Goal: Task Accomplishment & Management: Manage account settings

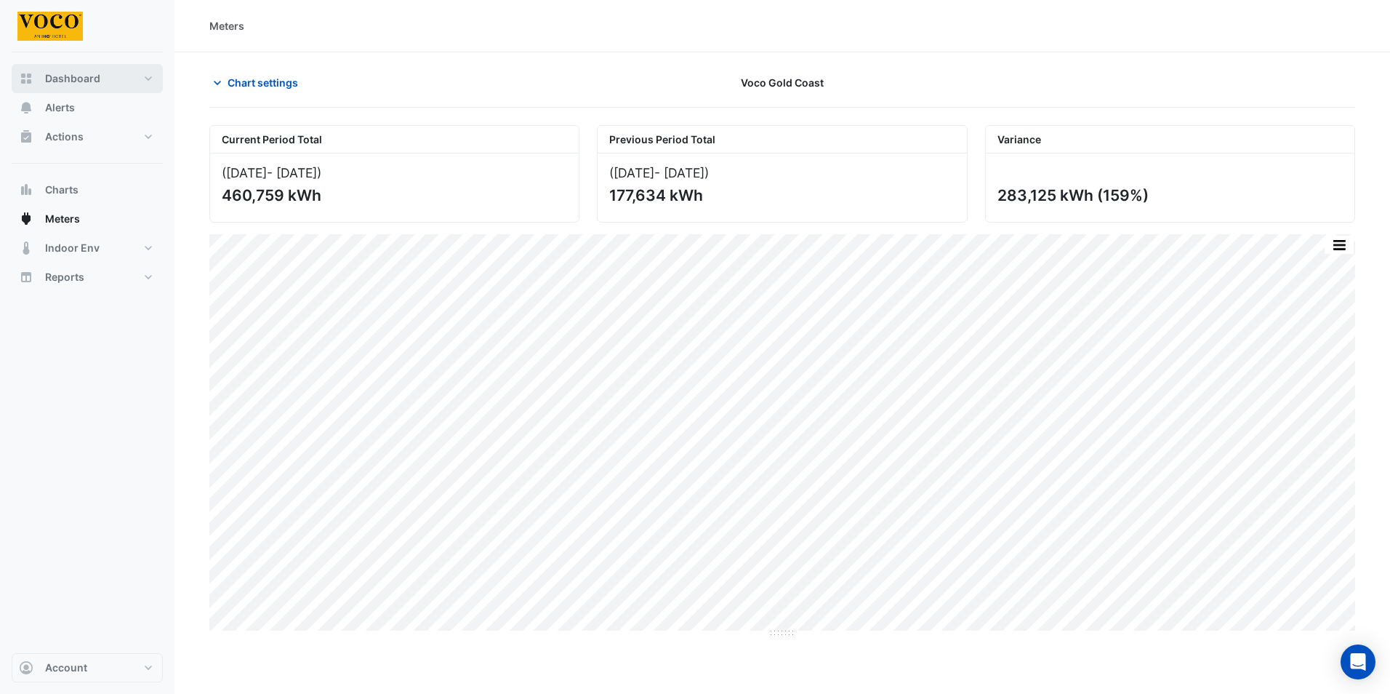
click at [80, 77] on span "Dashboard" at bounding box center [72, 78] width 55 height 15
select select "***"
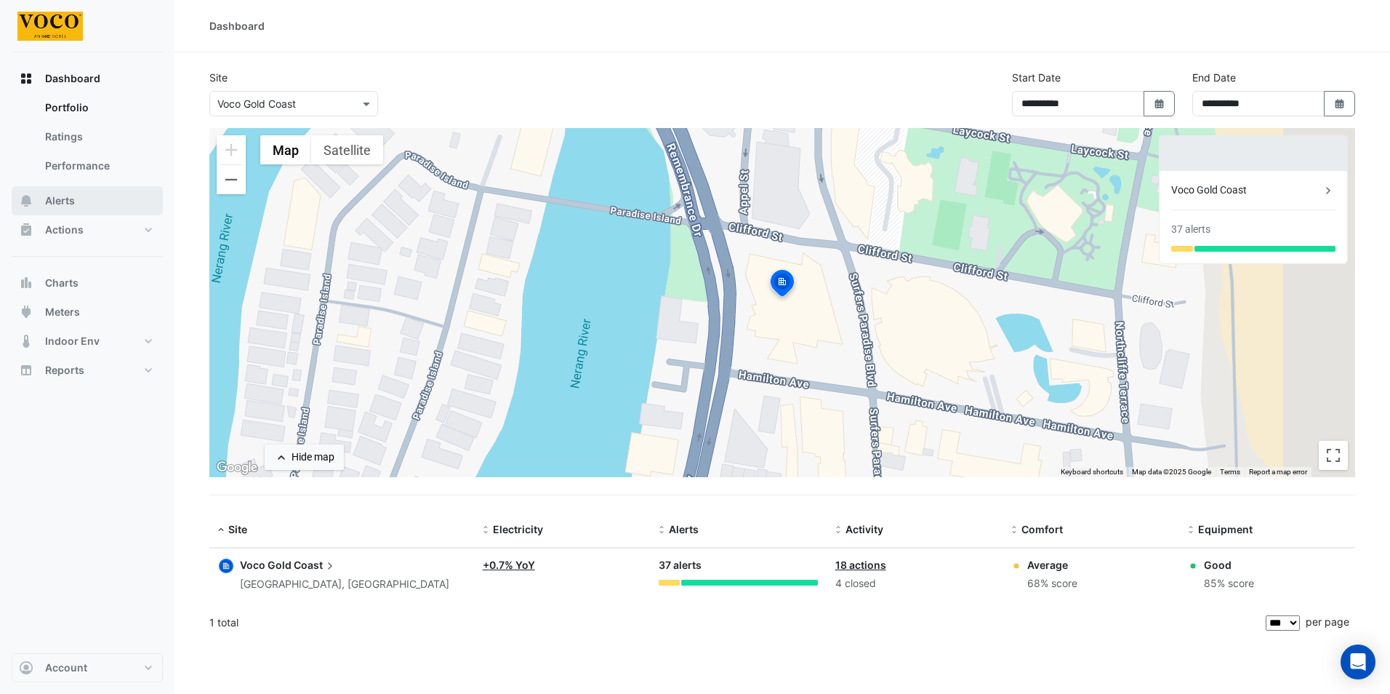
click at [60, 199] on span "Alerts" at bounding box center [60, 200] width 30 height 15
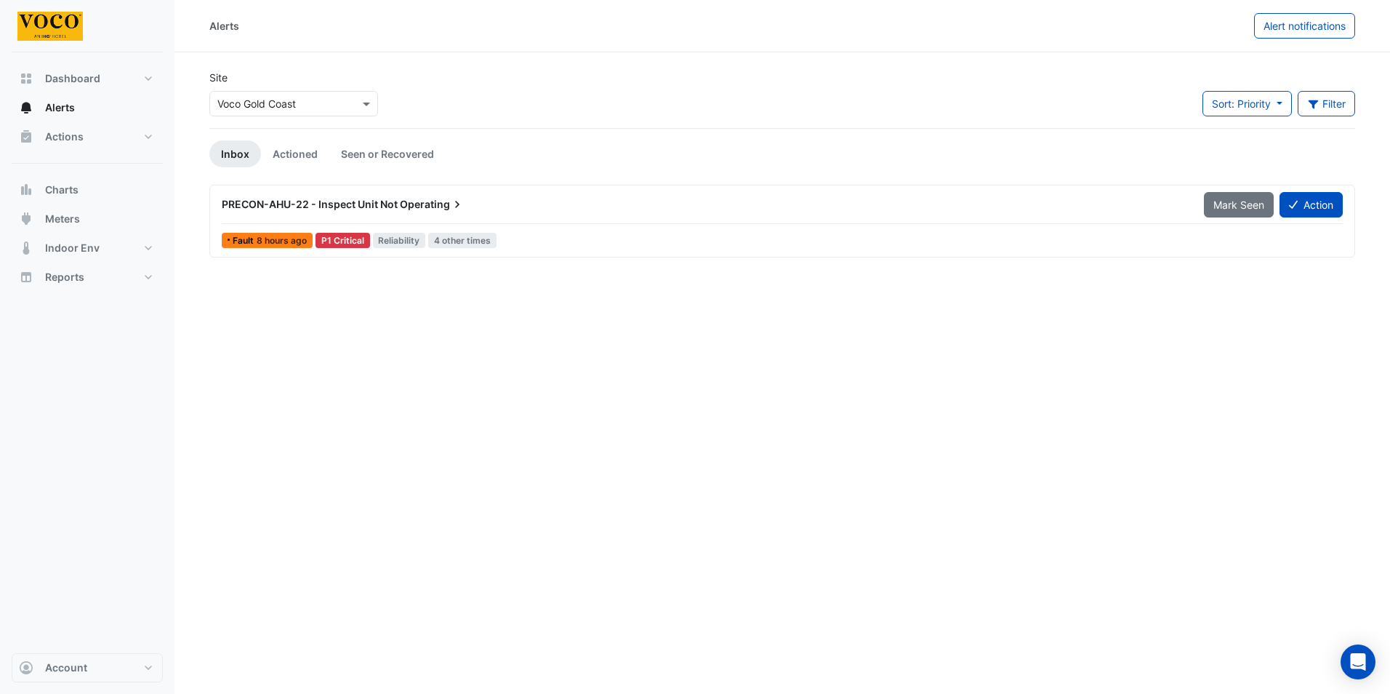
click at [468, 201] on div "PRECON-AHU-22 - Inspect Unit Not Operating" at bounding box center [704, 204] width 965 height 15
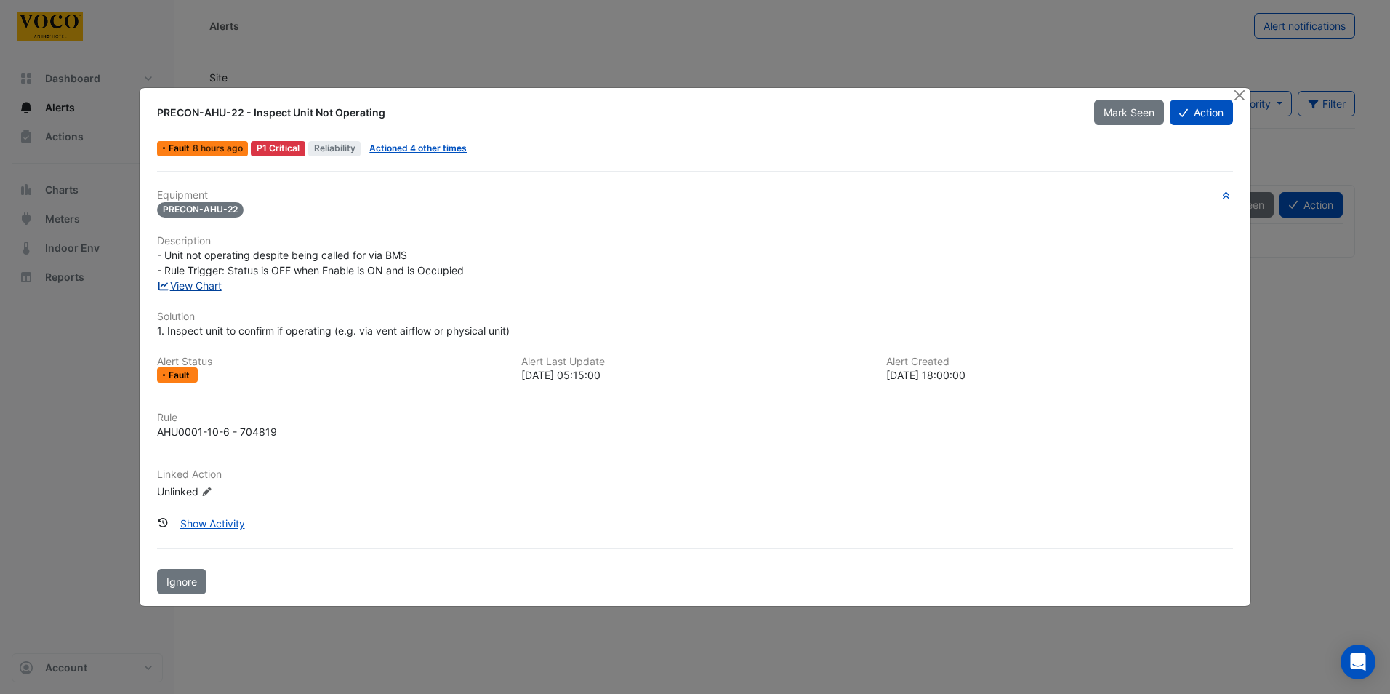
click at [209, 285] on link "View Chart" at bounding box center [189, 285] width 65 height 12
click at [1192, 110] on button "Action" at bounding box center [1201, 112] width 63 height 25
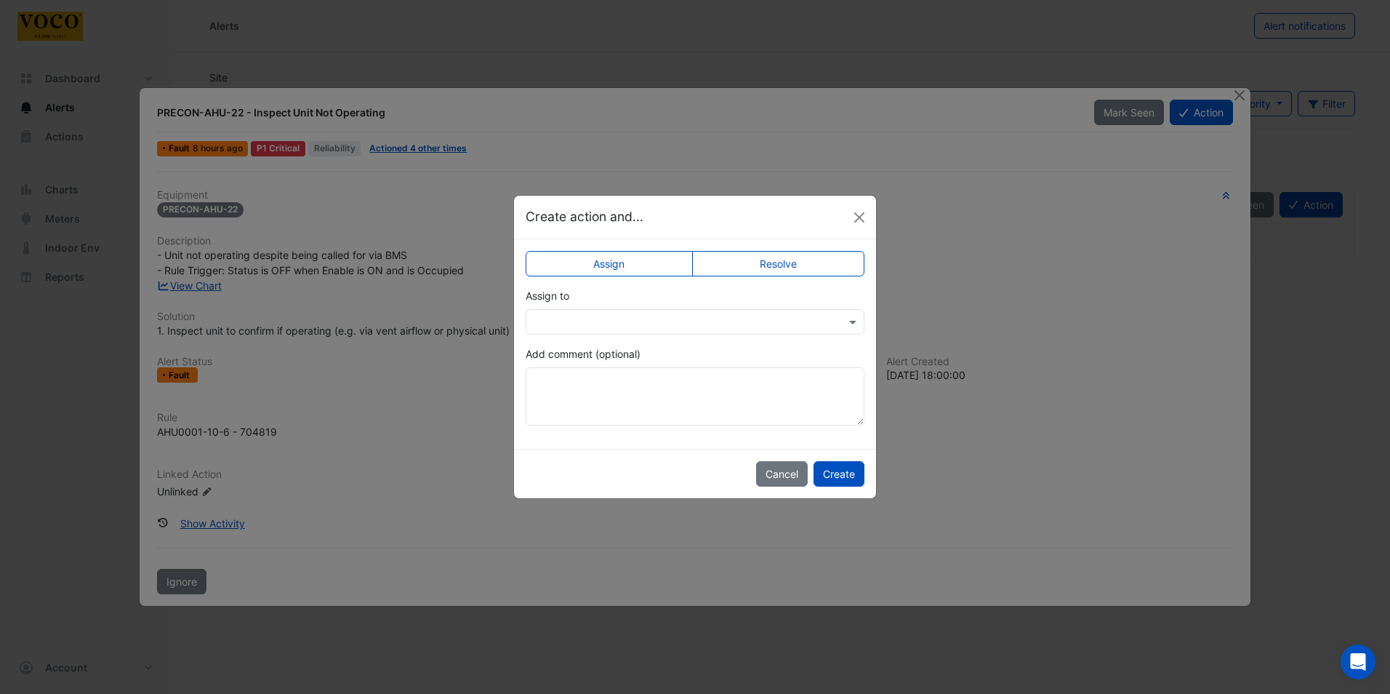
click at [814, 262] on label "Resolve" at bounding box center [778, 263] width 173 height 25
click at [612, 386] on textarea "Add comment (optional)" at bounding box center [695, 396] width 339 height 58
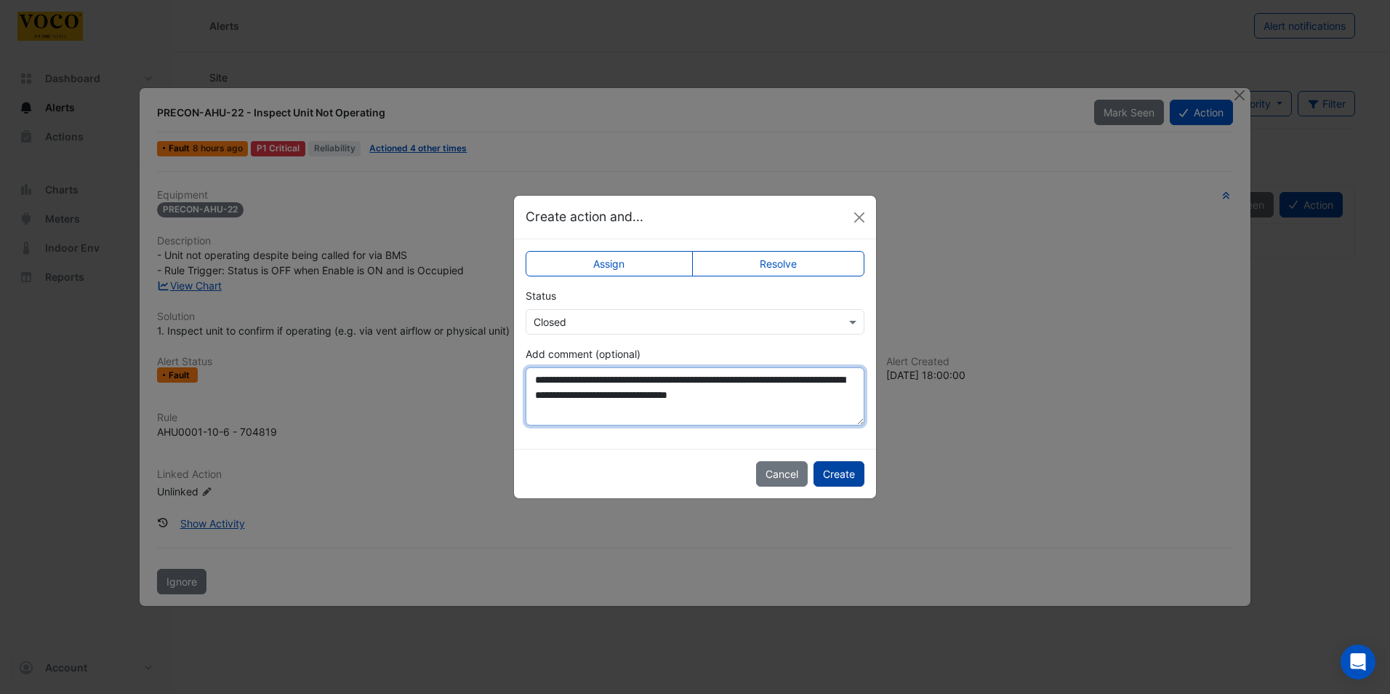
type textarea "**********"
click at [846, 475] on button "Create" at bounding box center [839, 473] width 51 height 25
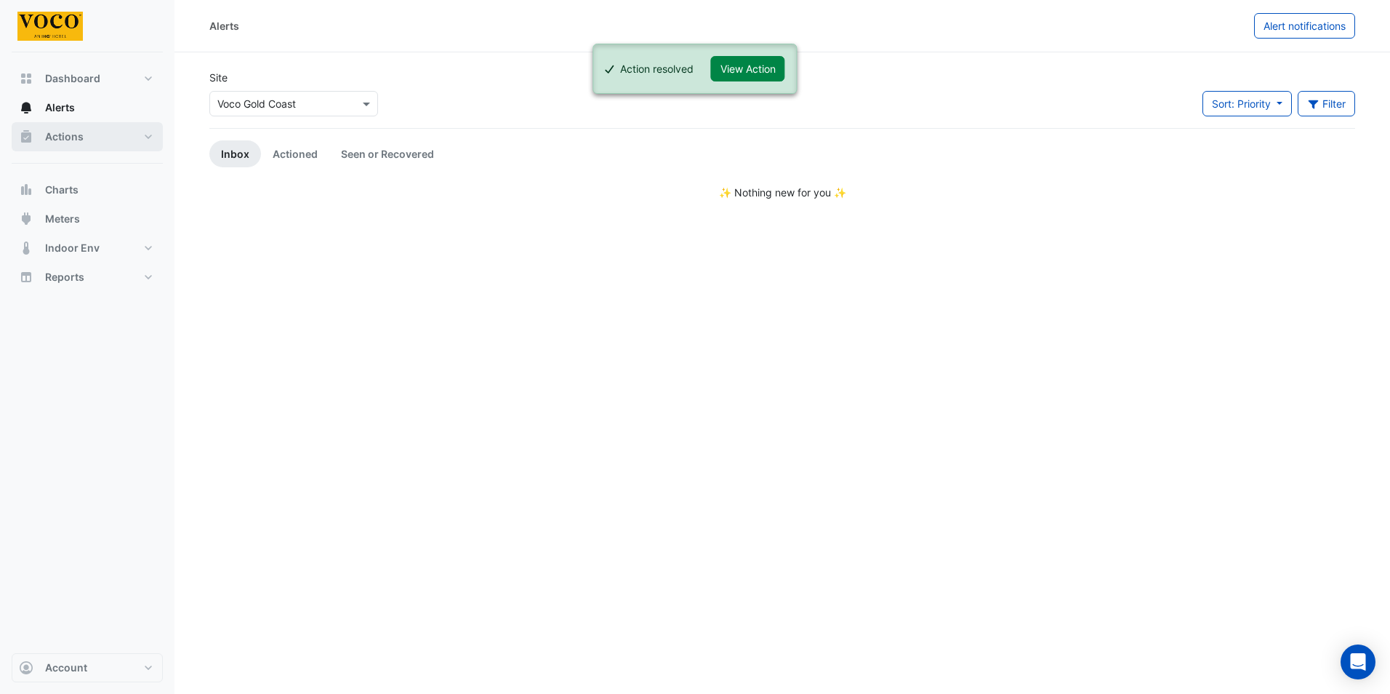
click at [65, 135] on span "Actions" at bounding box center [64, 136] width 39 height 15
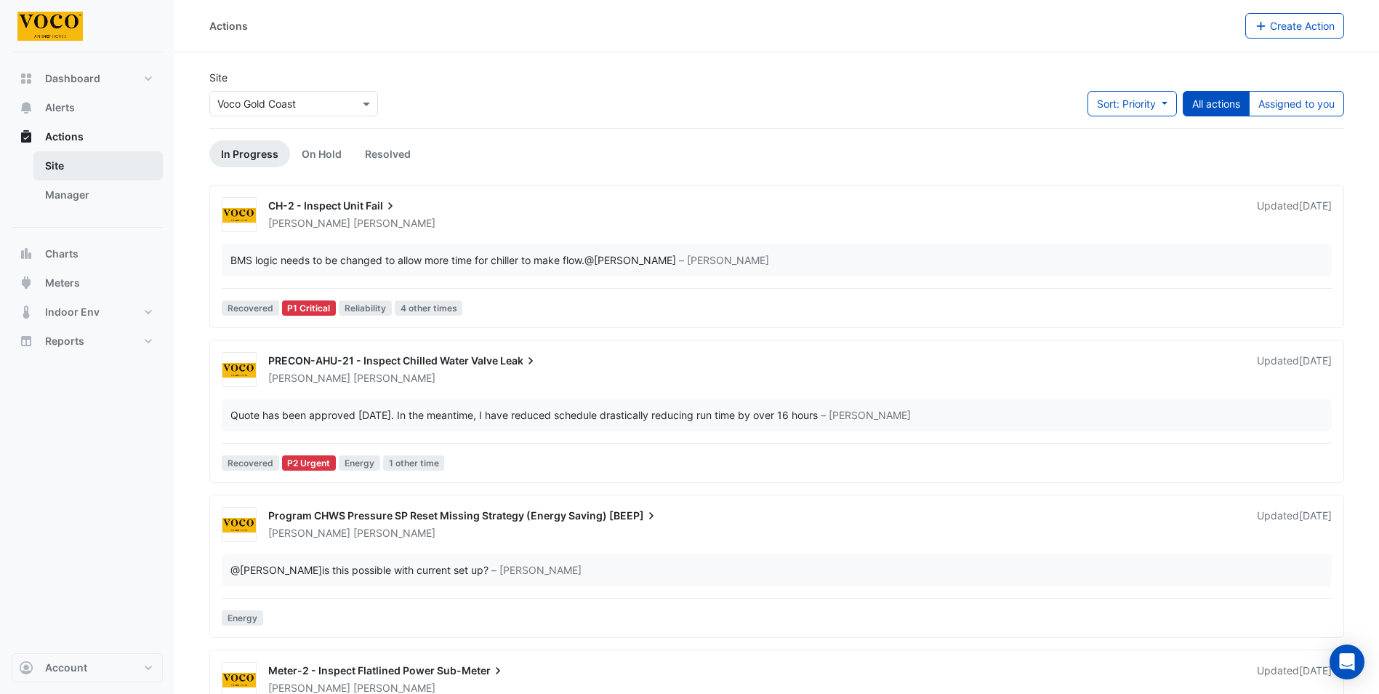
click at [52, 163] on link "Site" at bounding box center [97, 165] width 129 height 29
click at [94, 314] on span "Indoor Env" at bounding box center [72, 312] width 55 height 15
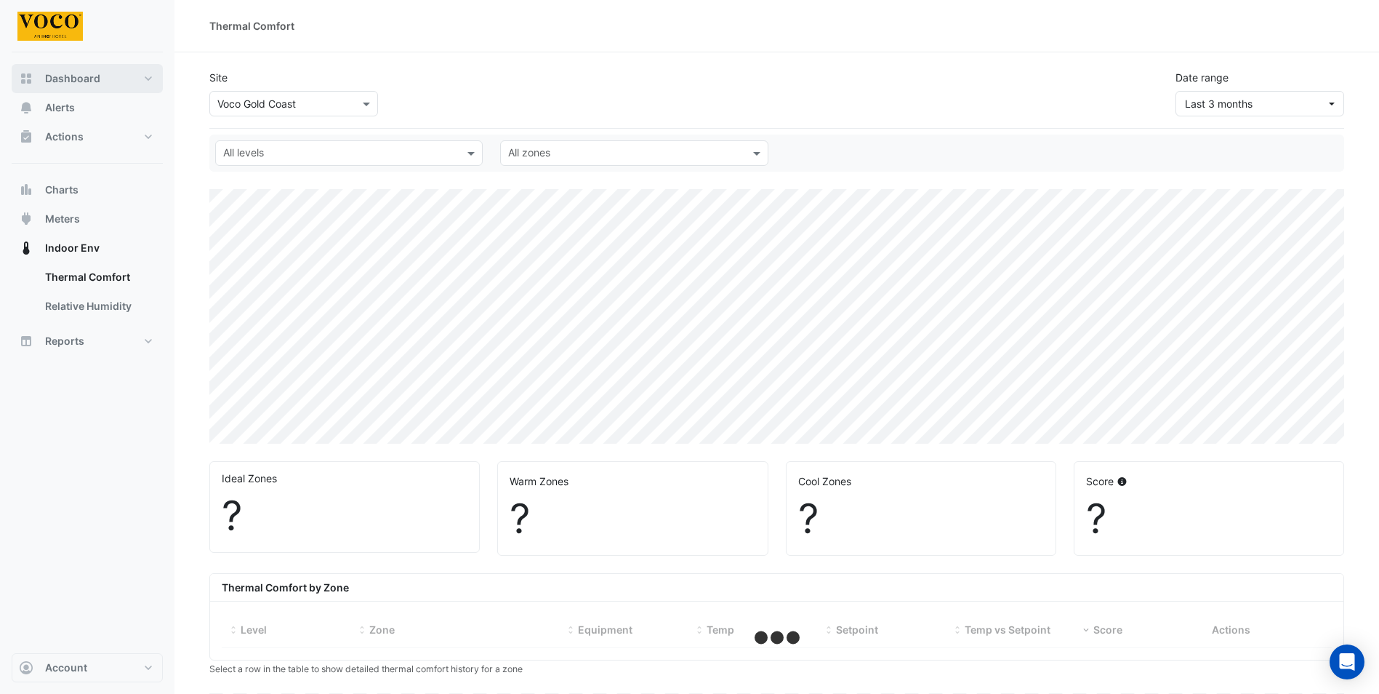
select select "***"
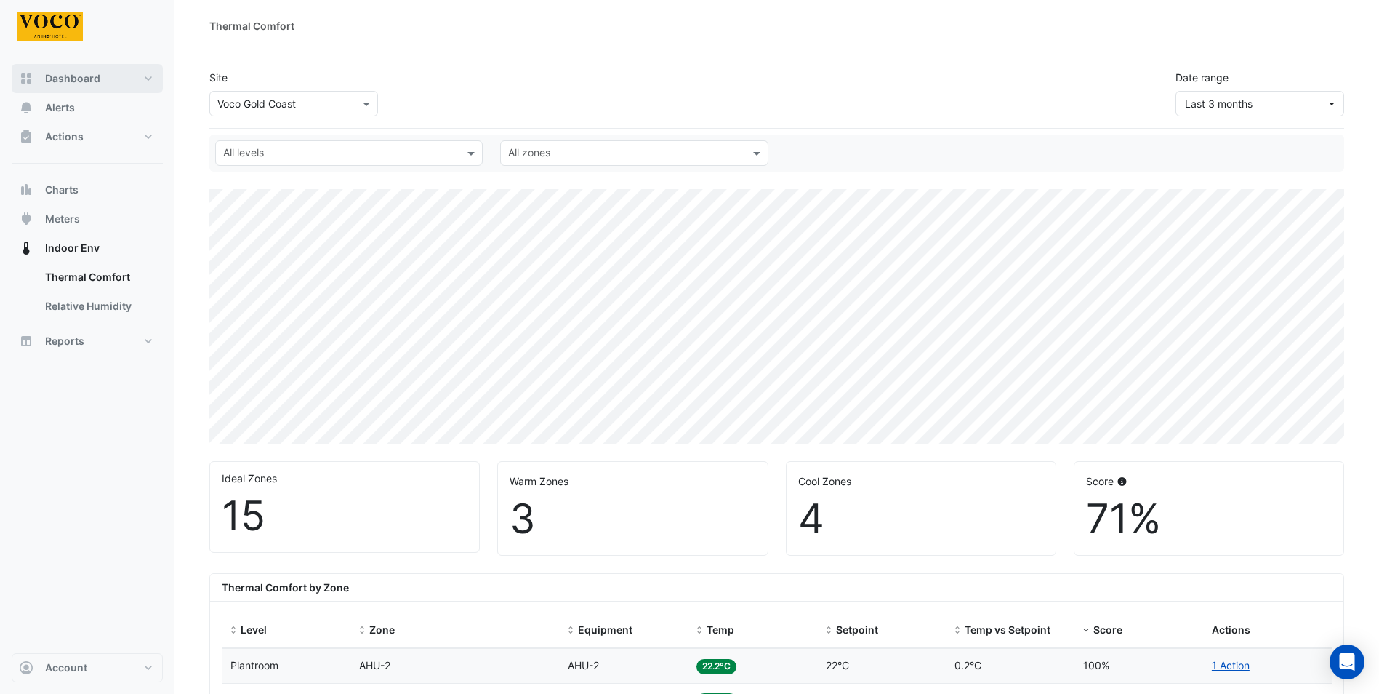
click at [99, 75] on button "Dashboard" at bounding box center [87, 78] width 151 height 29
select select "***"
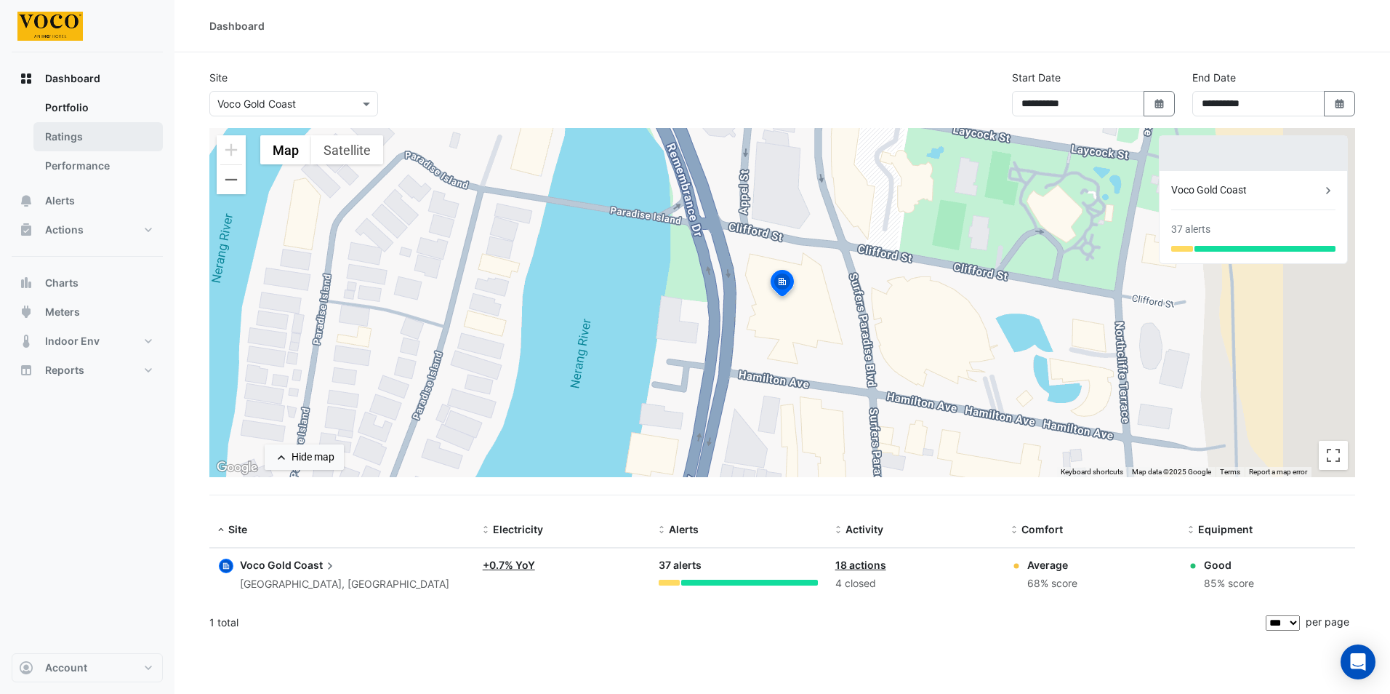
click at [68, 135] on link "Ratings" at bounding box center [97, 136] width 129 height 29
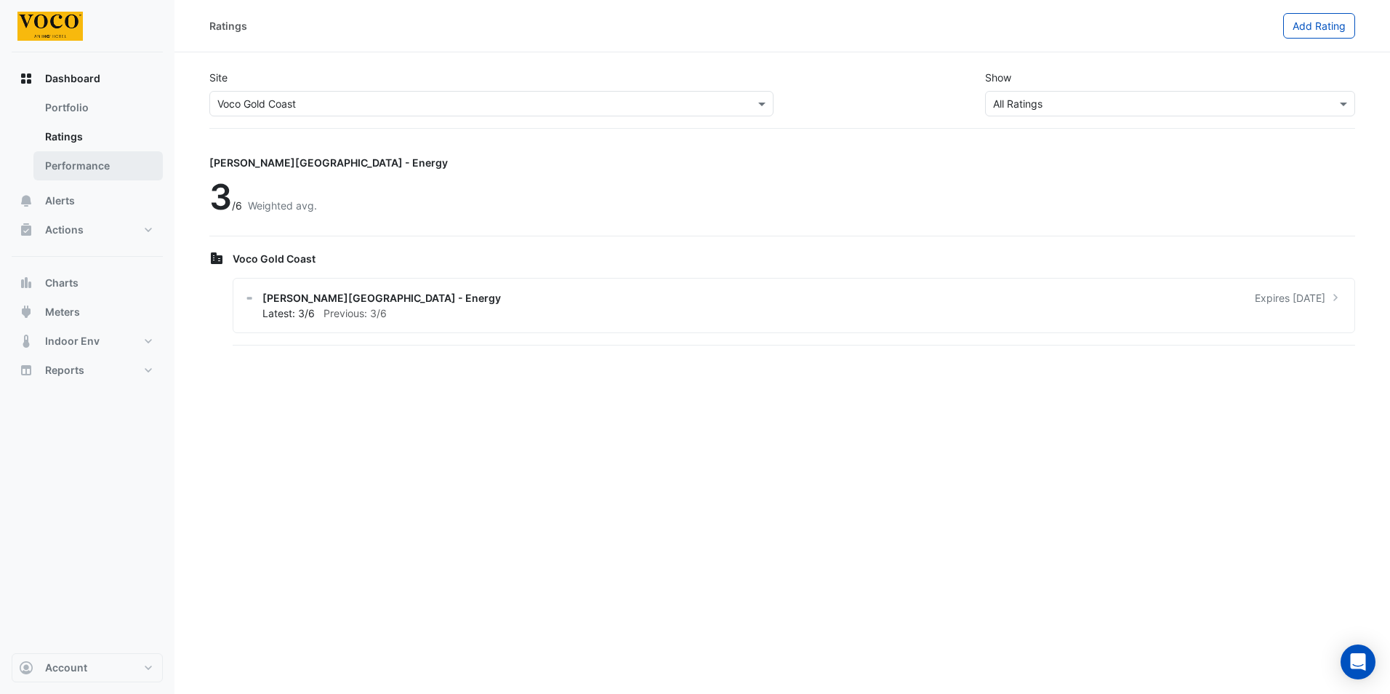
click at [89, 164] on link "Performance" at bounding box center [97, 165] width 129 height 29
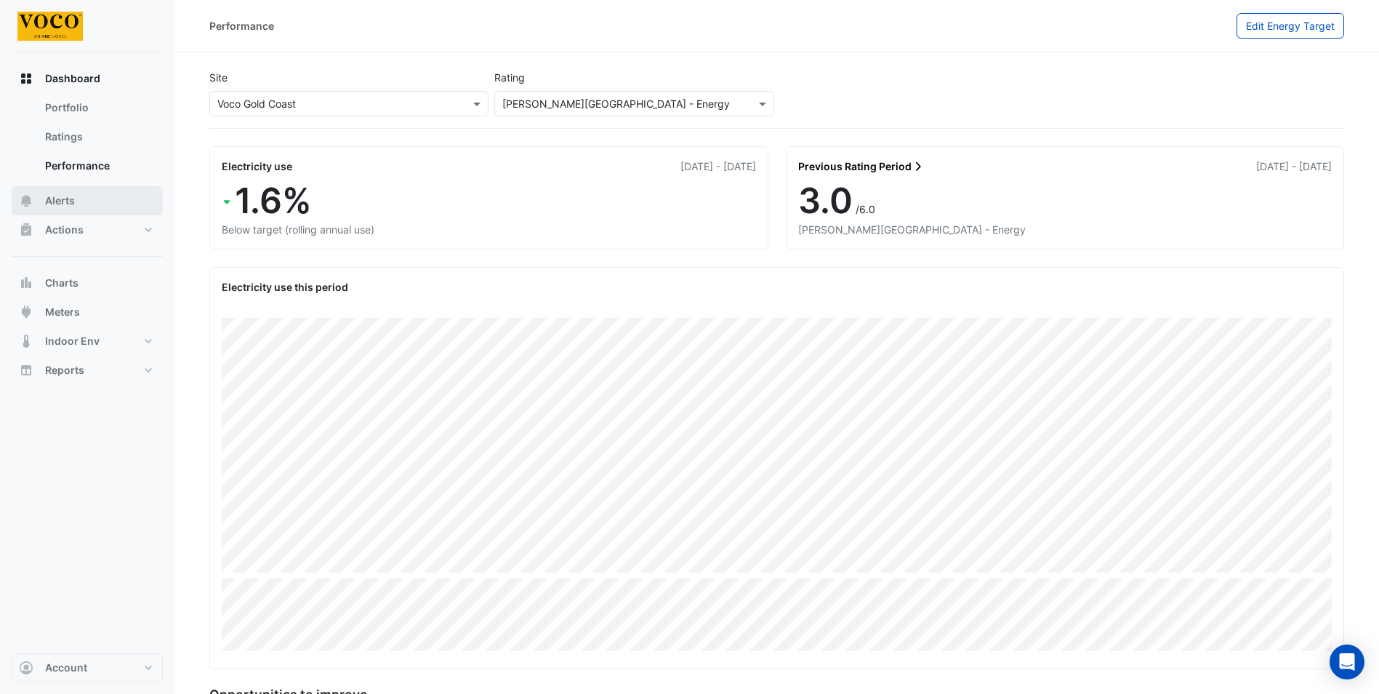
click at [81, 201] on button "Alerts" at bounding box center [87, 200] width 151 height 29
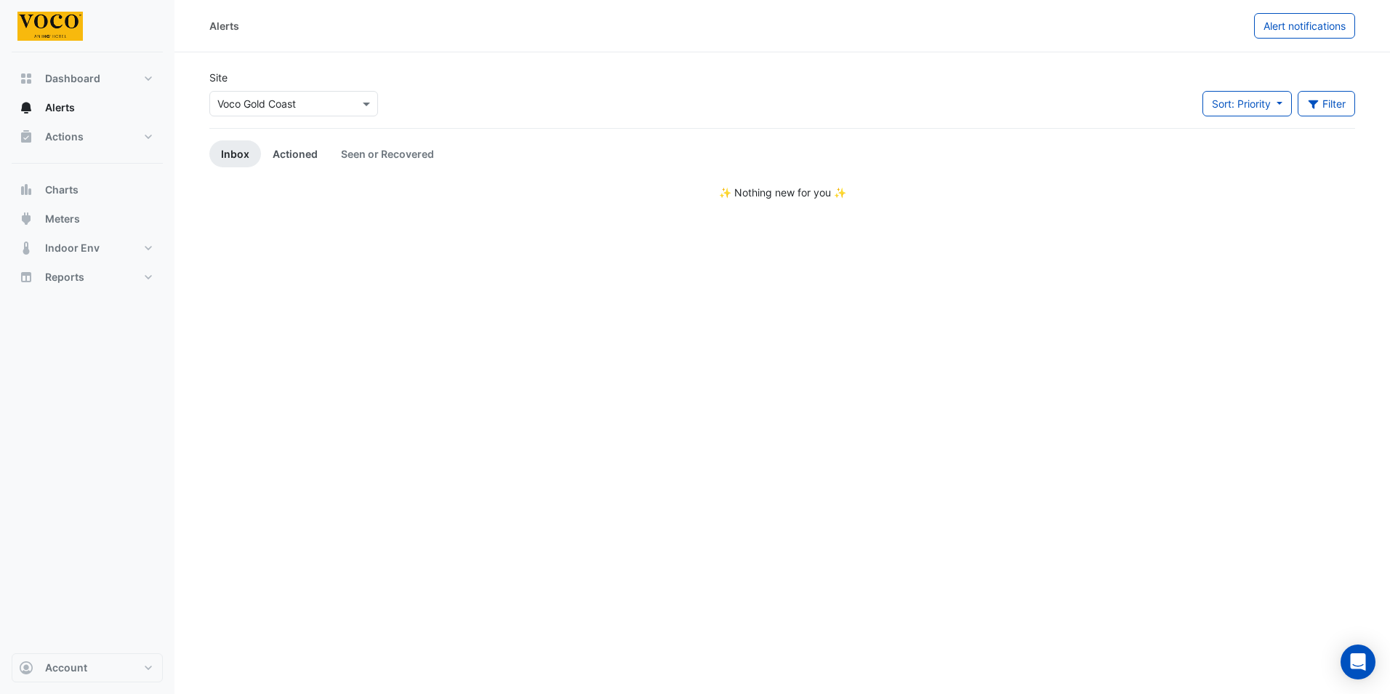
click at [286, 148] on link "Actioned" at bounding box center [295, 153] width 68 height 27
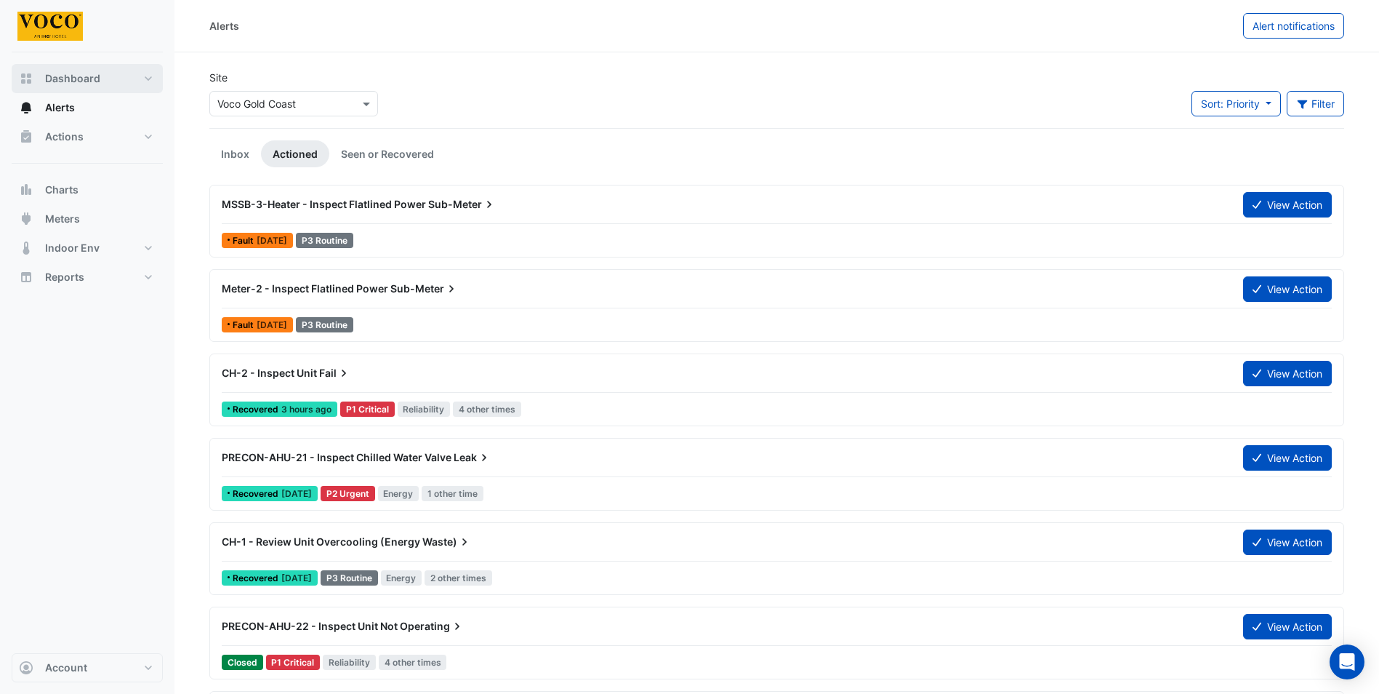
click at [148, 74] on button "Dashboard" at bounding box center [87, 78] width 151 height 29
select select "***"
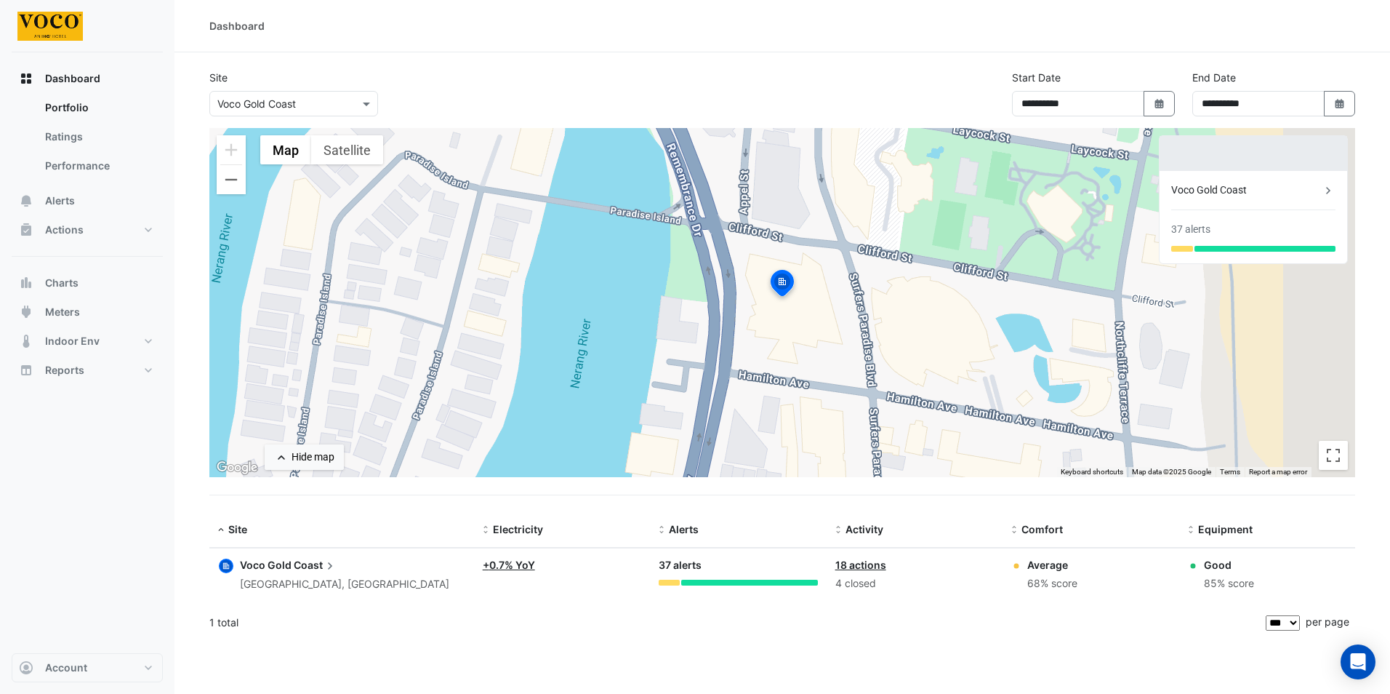
click at [782, 646] on div "**********" at bounding box center [783, 347] width 1216 height 694
click at [672, 582] on div at bounding box center [669, 583] width 21 height 6
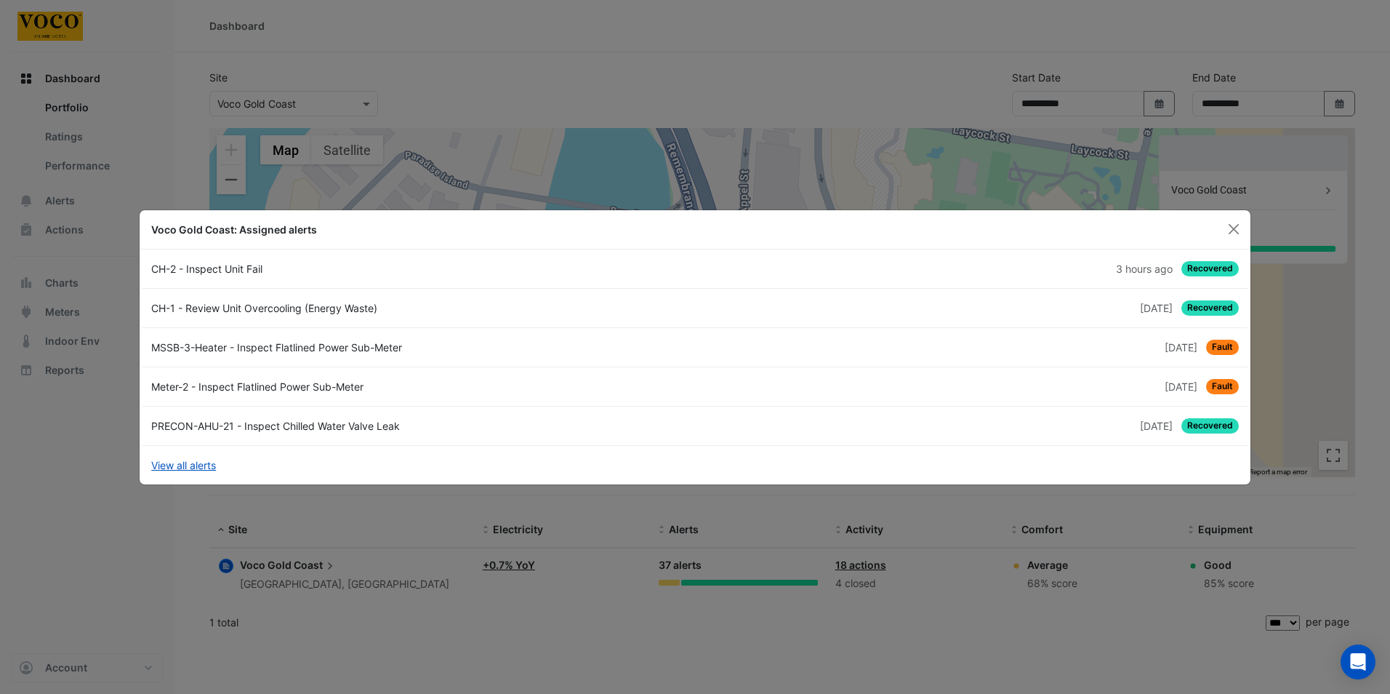
click at [753, 263] on div "3 hours ago Recovered" at bounding box center [971, 268] width 553 height 15
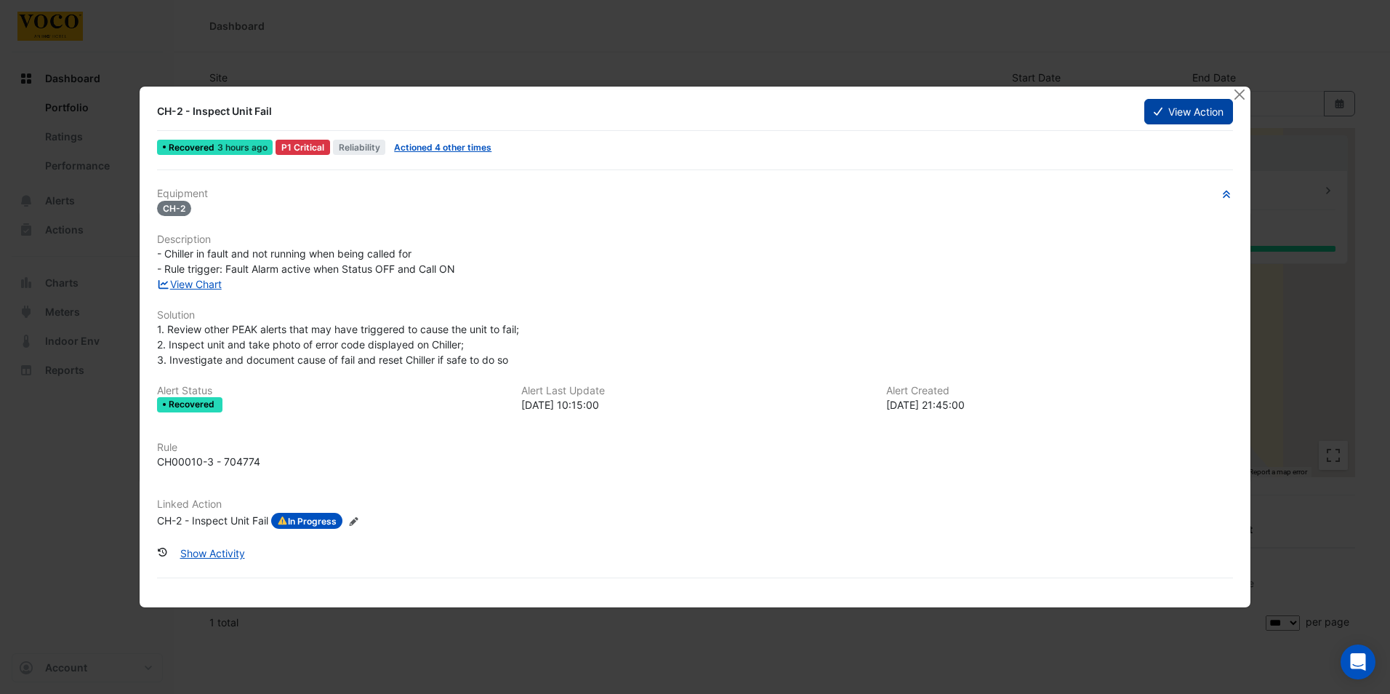
click at [1173, 106] on button "View Action" at bounding box center [1188, 111] width 89 height 25
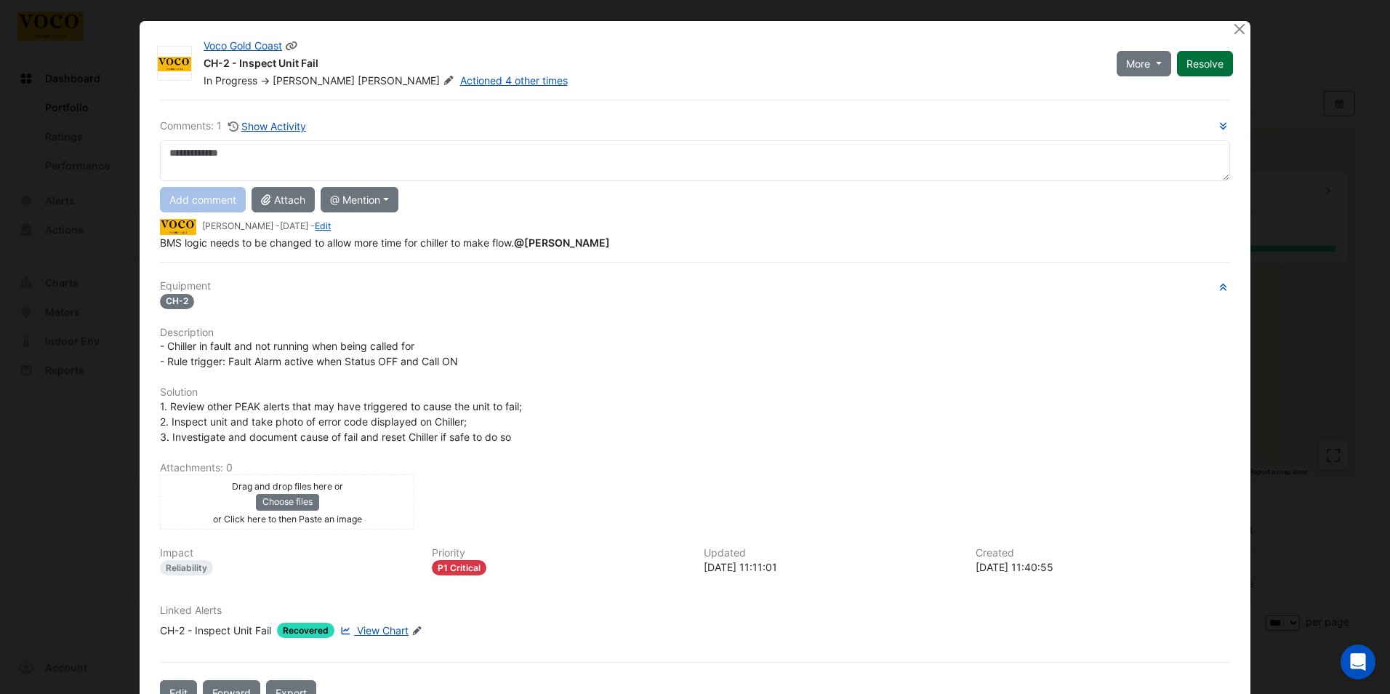
click at [1201, 63] on button "Resolve" at bounding box center [1205, 63] width 56 height 25
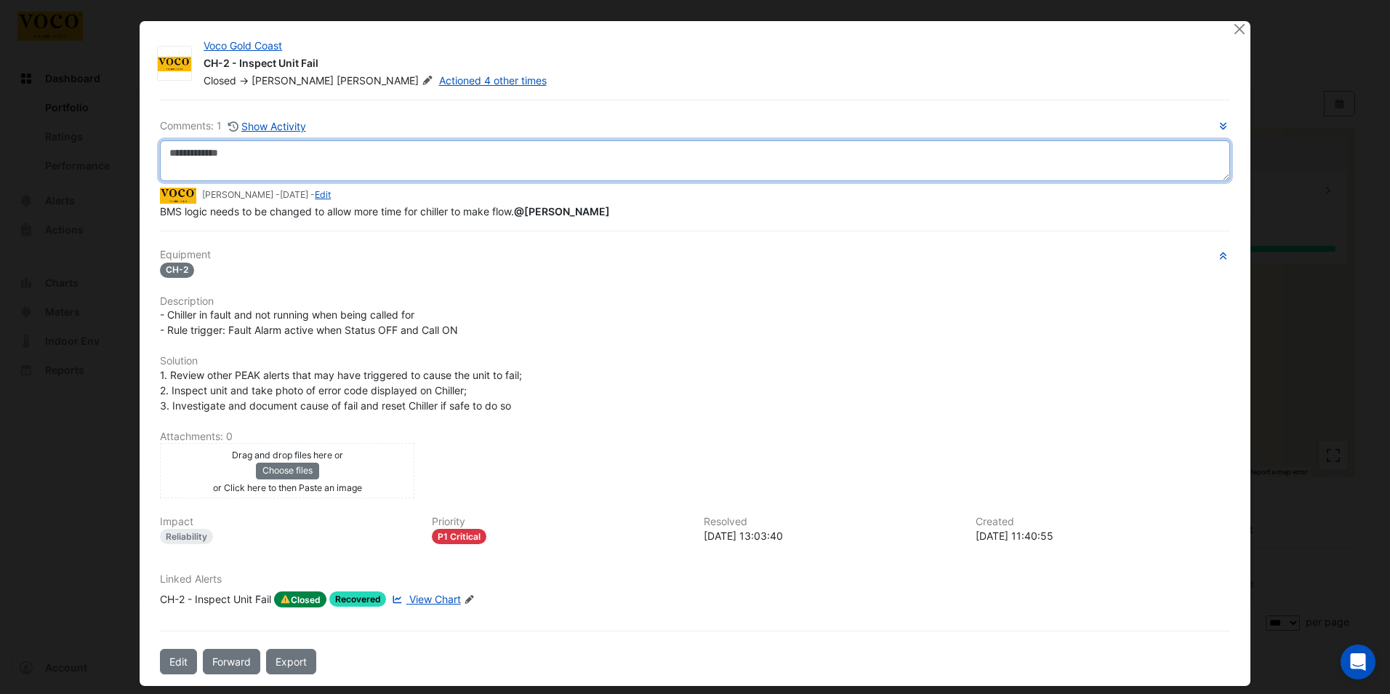
click at [245, 153] on textarea at bounding box center [695, 160] width 1070 height 41
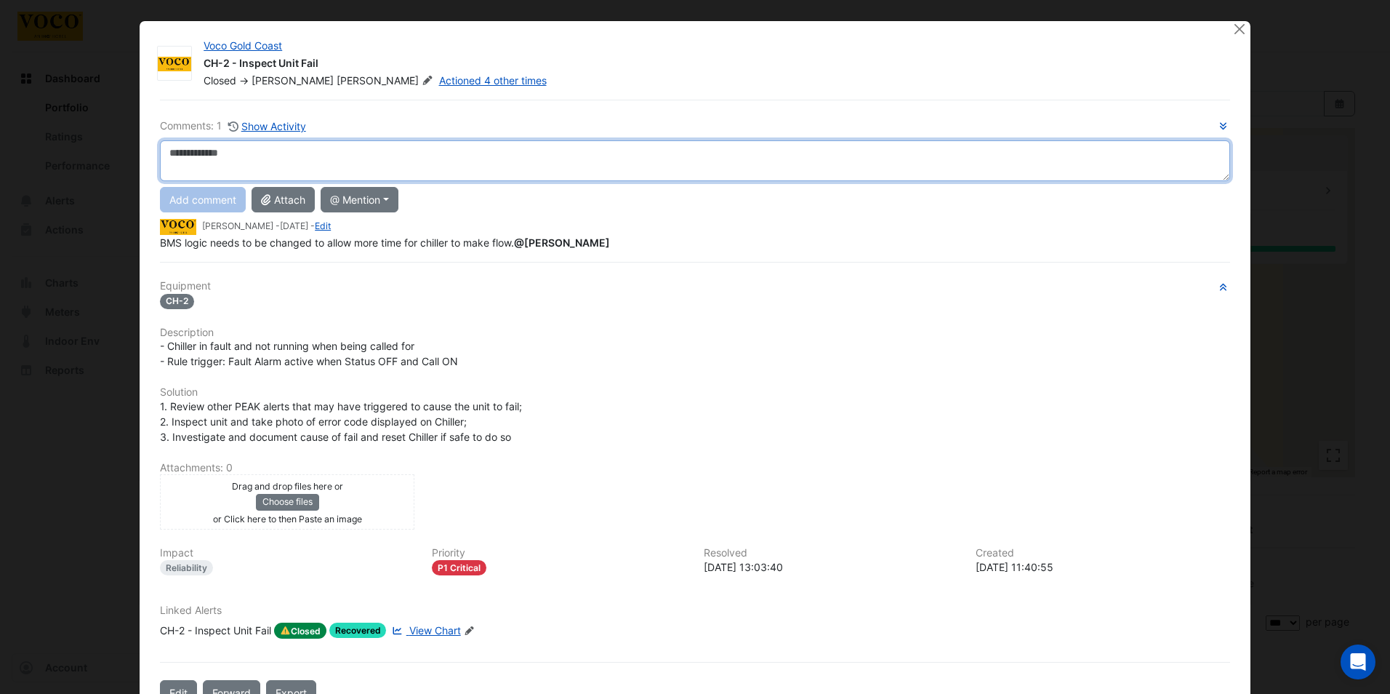
type textarea "*"
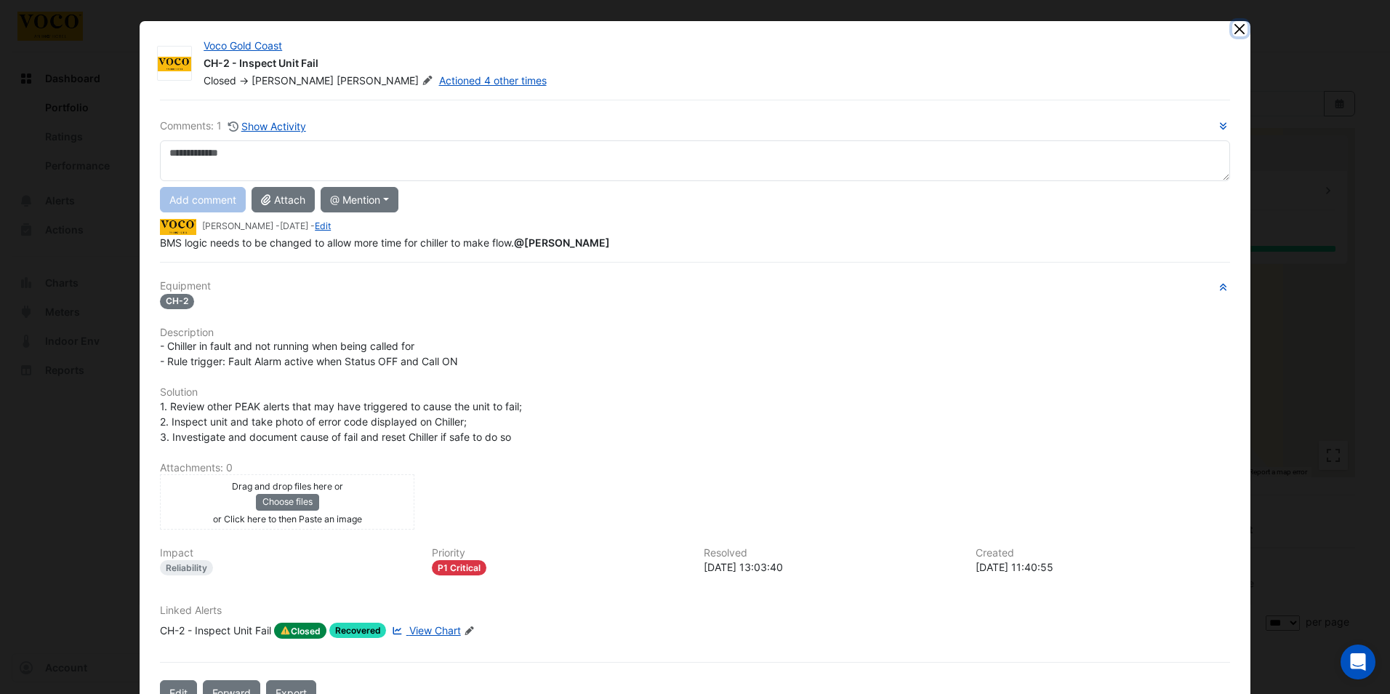
click at [1232, 27] on button "Close" at bounding box center [1239, 28] width 15 height 15
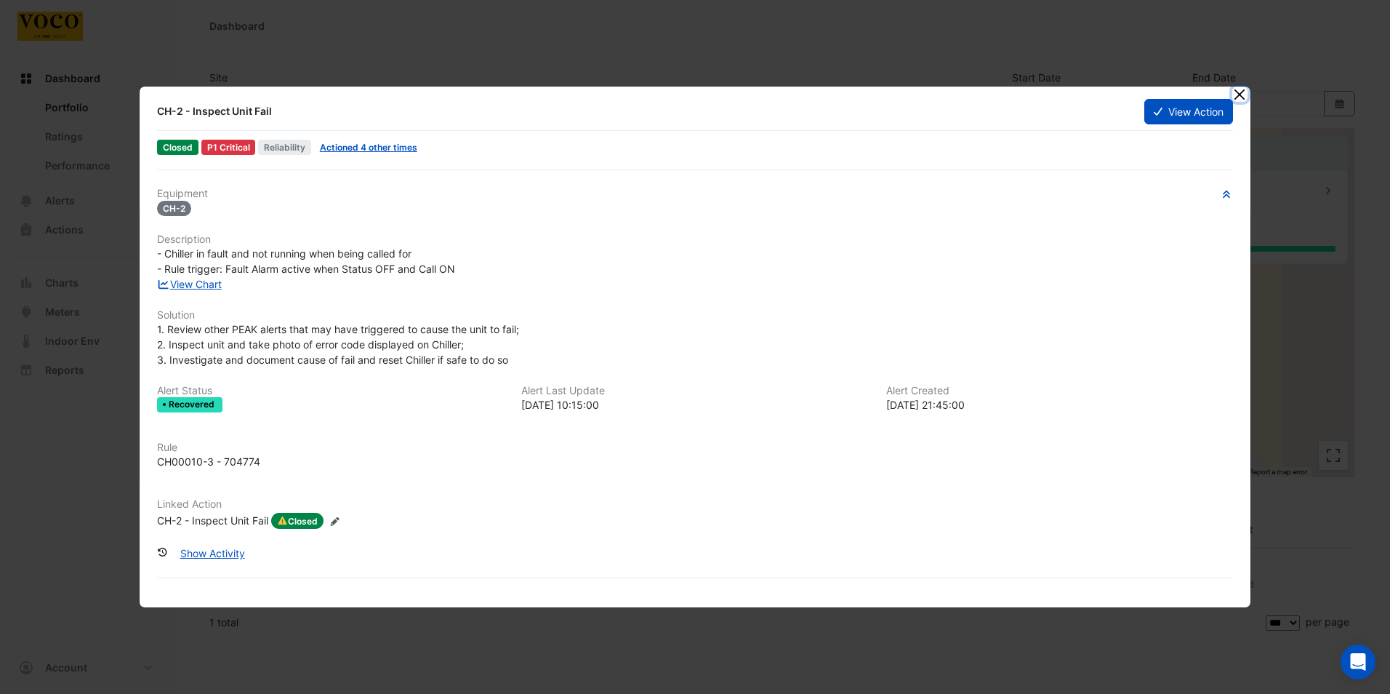
click at [1242, 92] on button "Close" at bounding box center [1239, 94] width 15 height 15
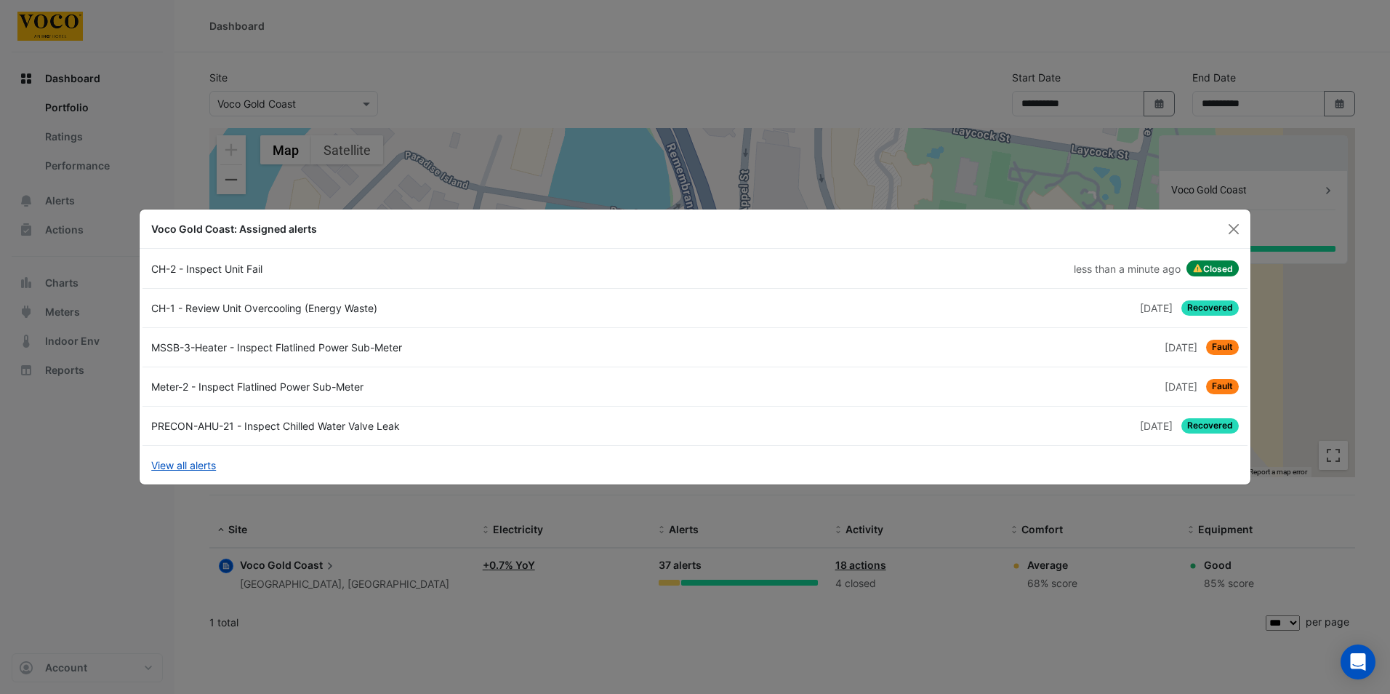
click at [476, 302] on div "CH-1 - Review Unit Overcooling (Energy Waste)" at bounding box center [419, 307] width 553 height 15
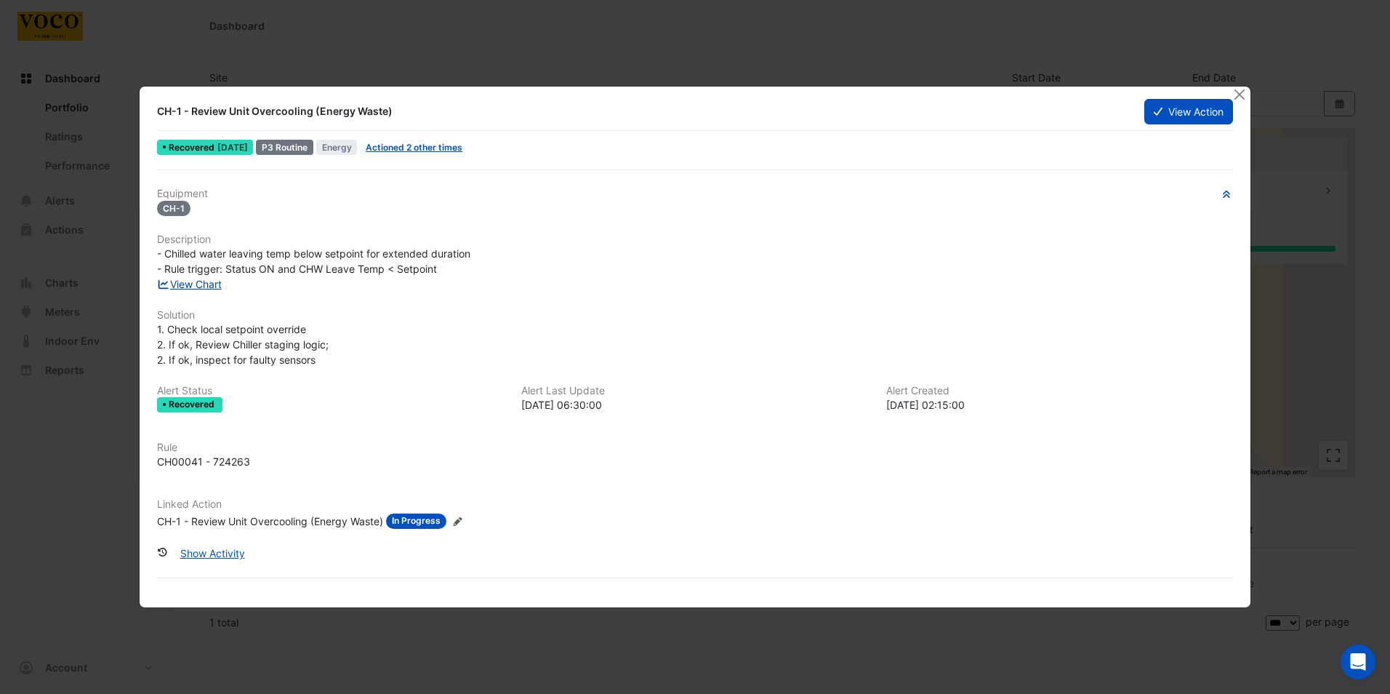
click at [199, 285] on link "View Chart" at bounding box center [189, 284] width 65 height 12
click at [1242, 92] on button "Close" at bounding box center [1239, 94] width 15 height 15
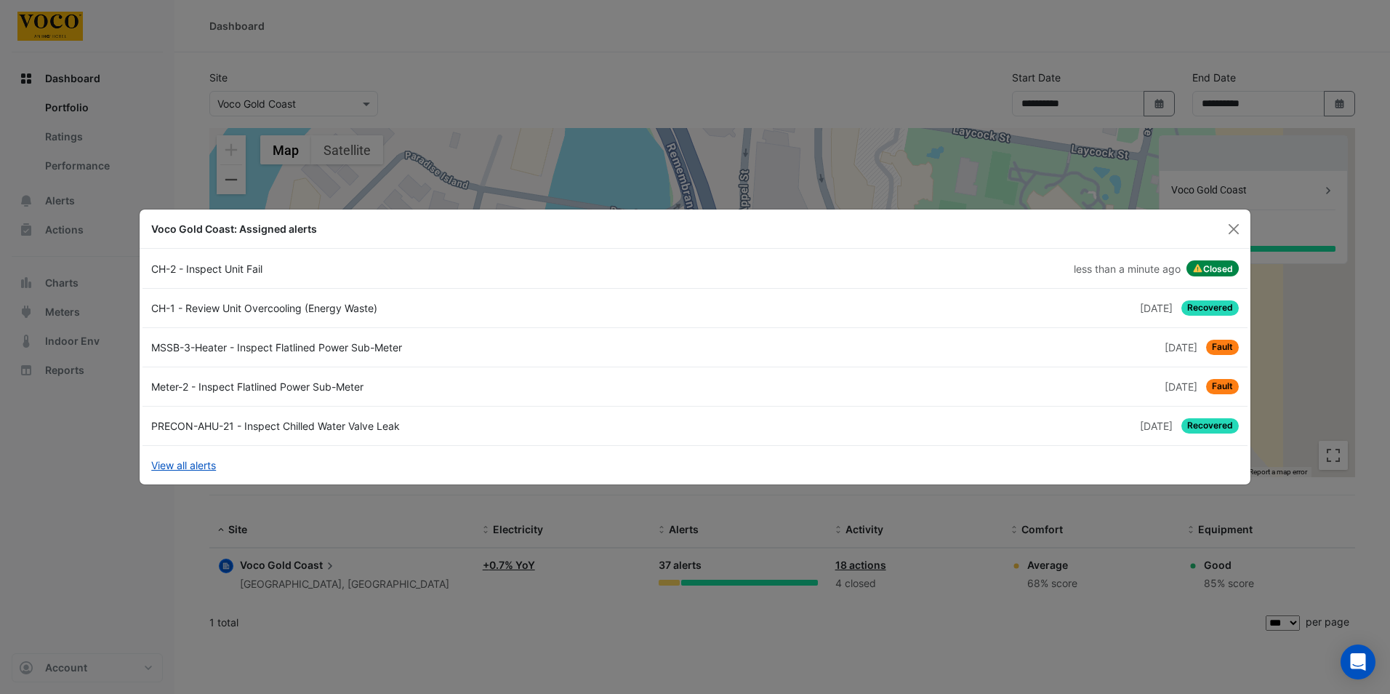
click at [361, 422] on div "PRECON-AHU-21 - Inspect Chilled Water Valve Leak" at bounding box center [419, 425] width 553 height 15
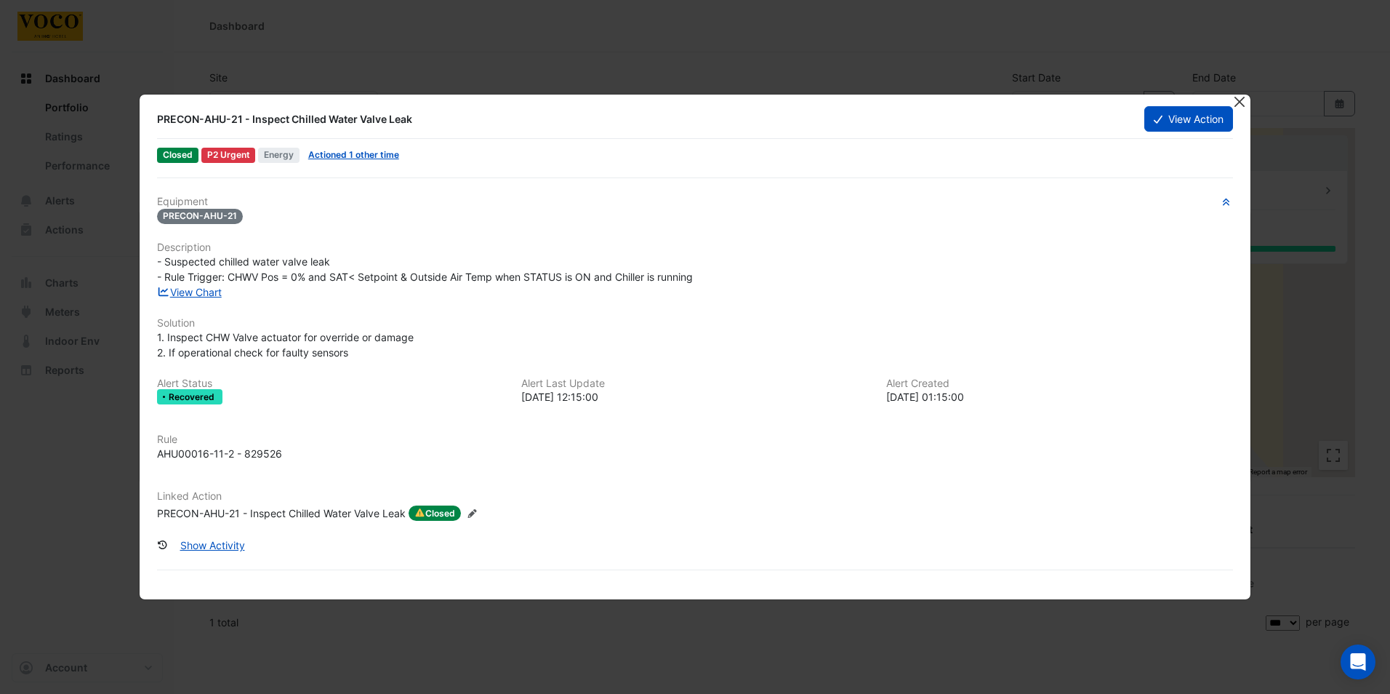
click at [1241, 103] on button "Close" at bounding box center [1239, 102] width 15 height 15
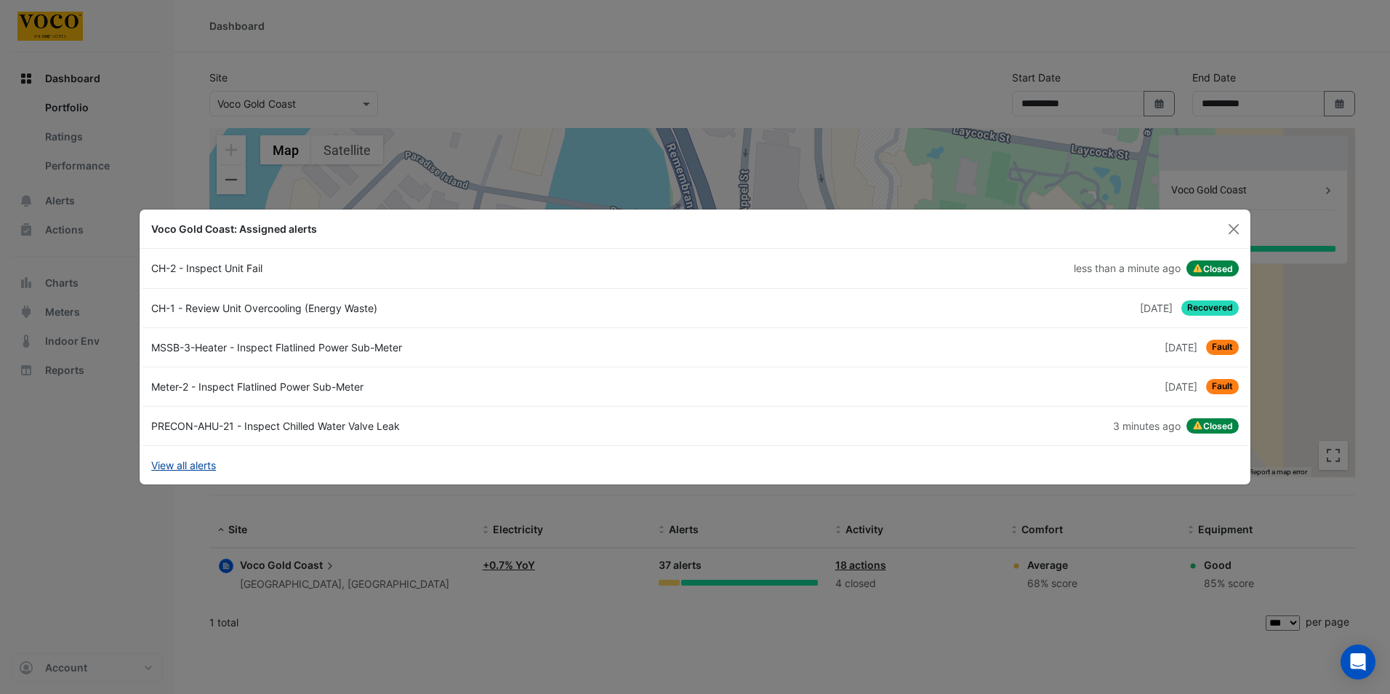
click at [172, 465] on link "View all alerts" at bounding box center [183, 464] width 65 height 15
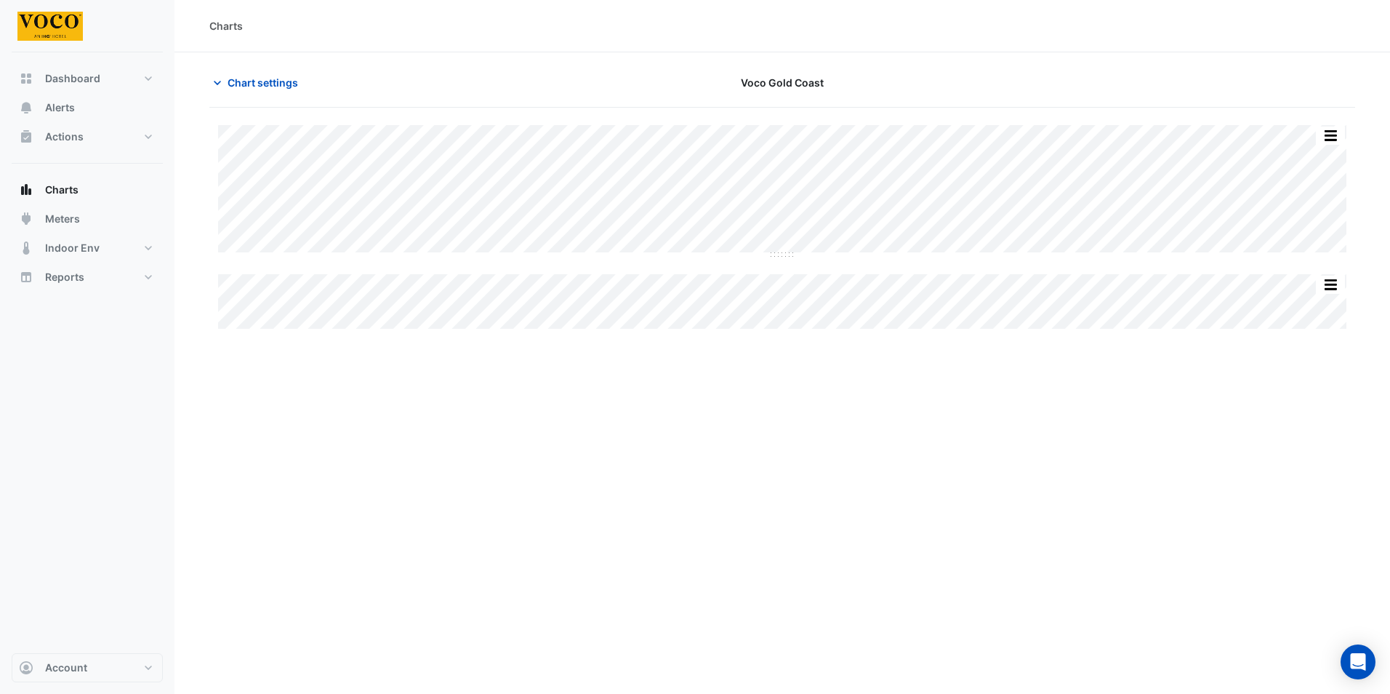
click at [297, 374] on div "Charts Chart settings Voco Gold Coast Split All Split None Print Save as JPEG S…" at bounding box center [783, 347] width 1216 height 694
click at [77, 136] on span "Actions" at bounding box center [64, 136] width 39 height 15
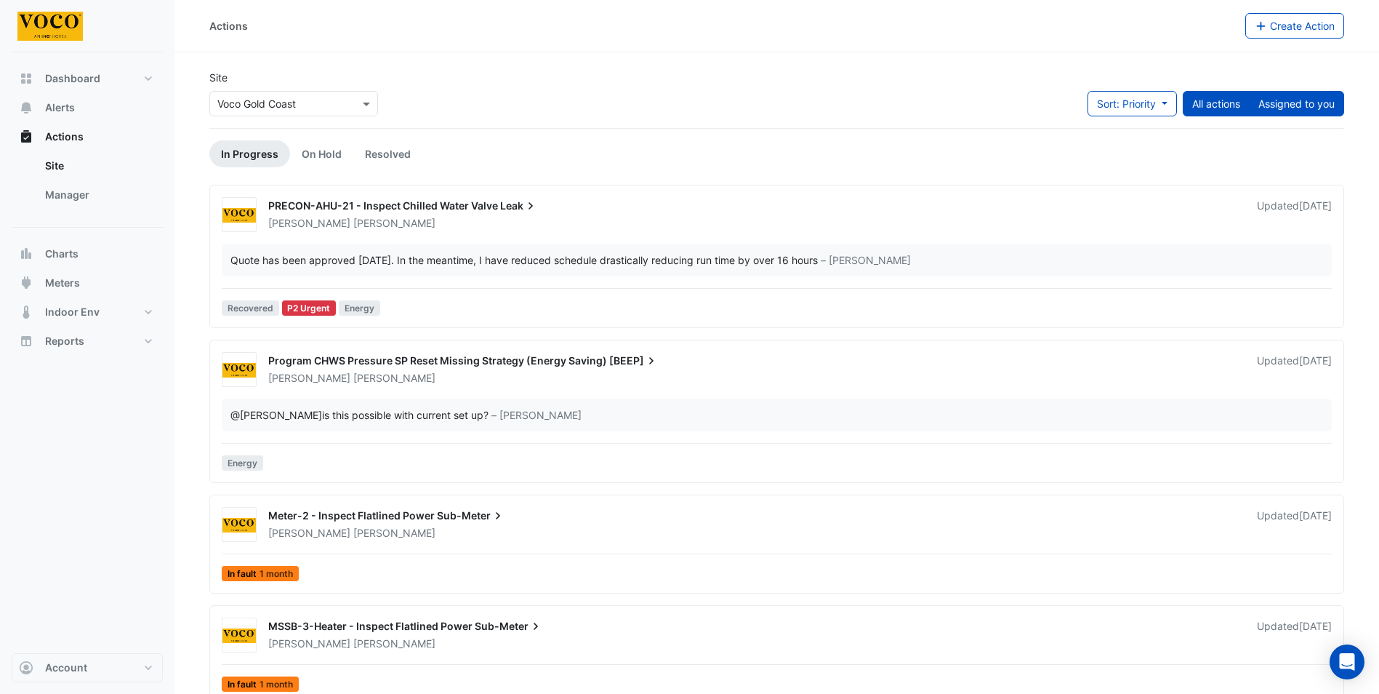
click at [1315, 103] on button "Assigned to you" at bounding box center [1296, 103] width 95 height 25
click at [705, 214] on div "PRECON-AHU-21 - Inspect Chilled Water Valve Leak" at bounding box center [753, 207] width 971 height 17
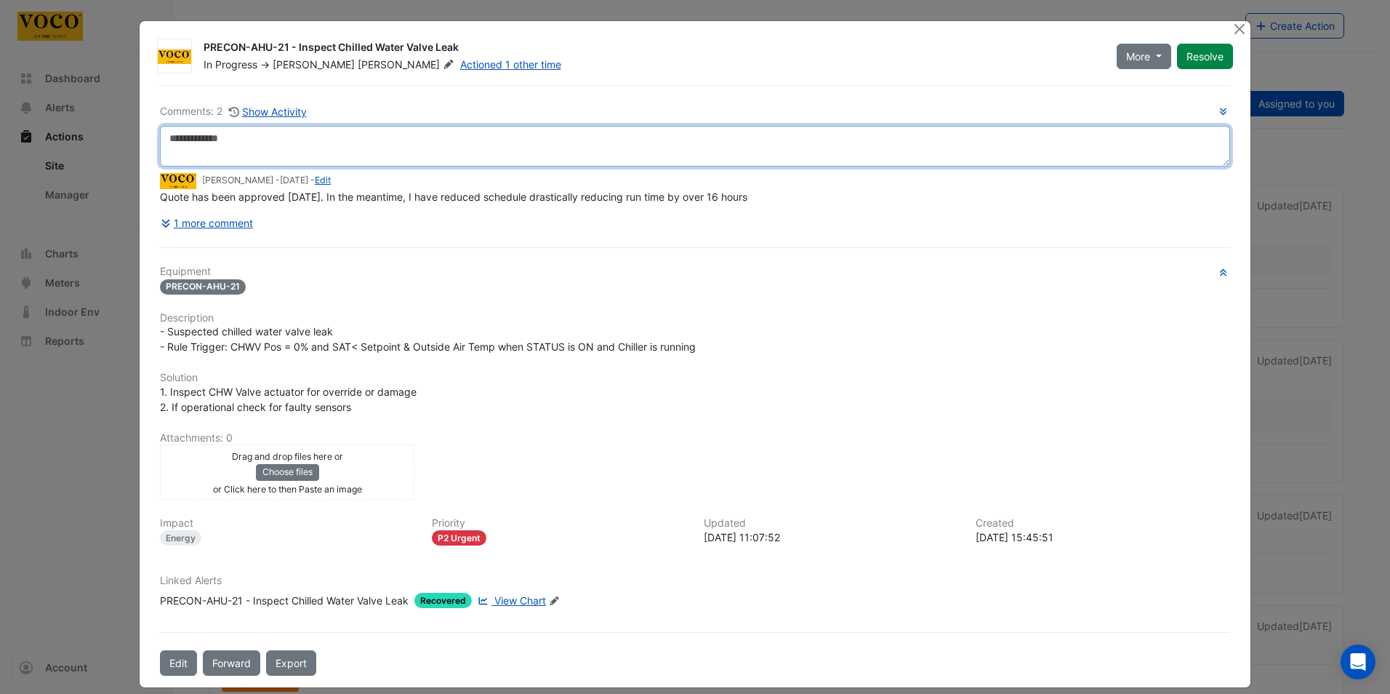
click at [238, 148] on textarea at bounding box center [695, 146] width 1070 height 41
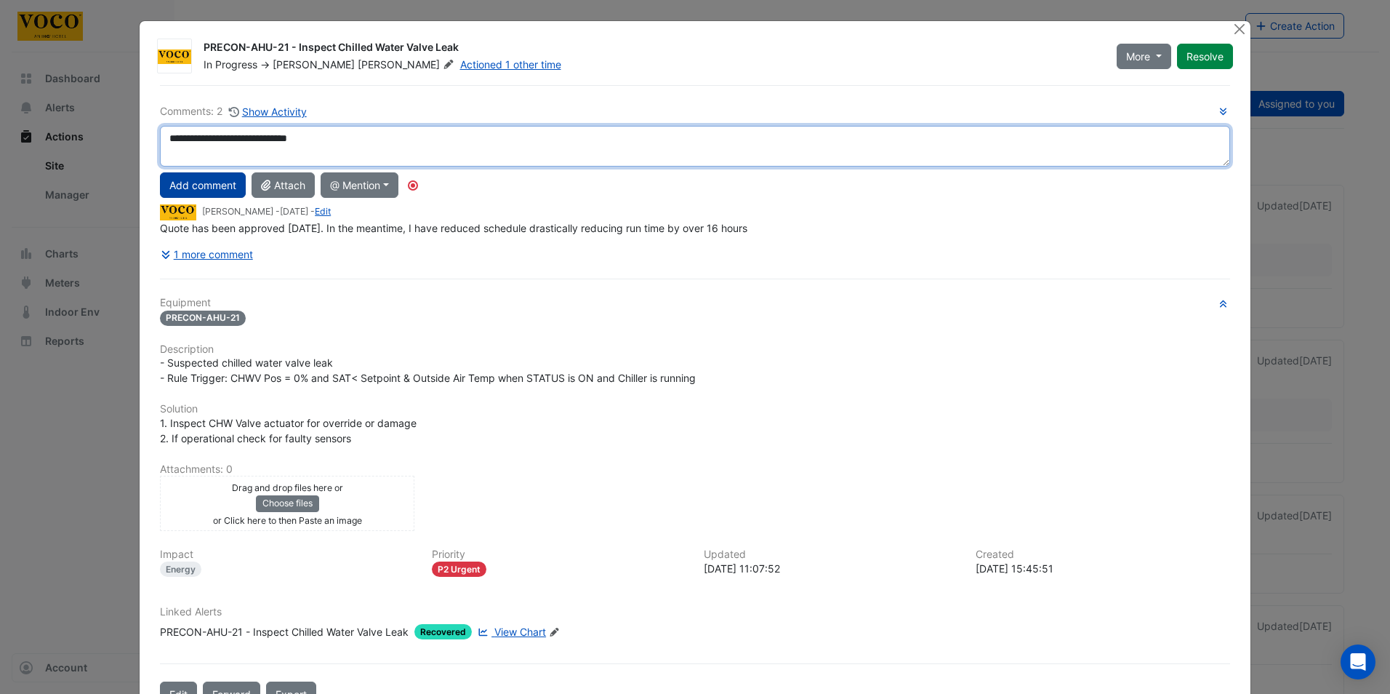
type textarea "**********"
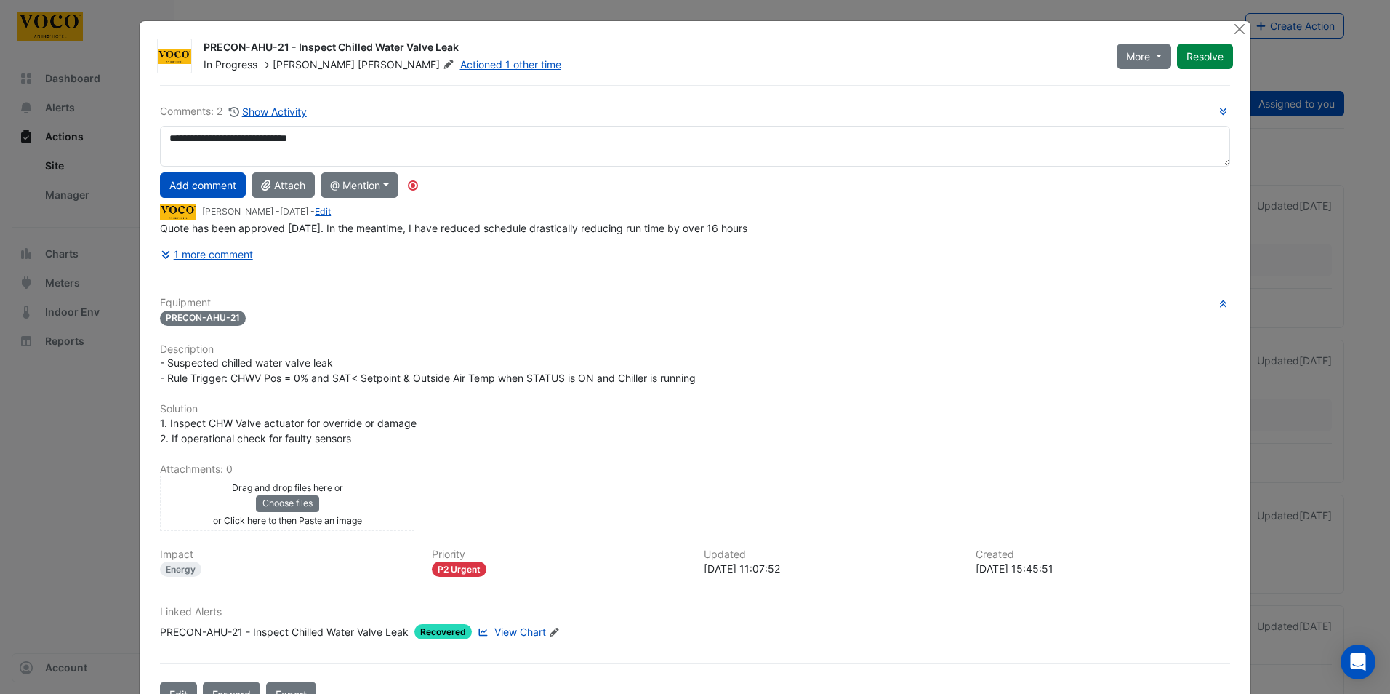
click at [214, 185] on button "Add comment" at bounding box center [203, 184] width 86 height 25
click at [1214, 50] on button "Resolve" at bounding box center [1205, 56] width 56 height 25
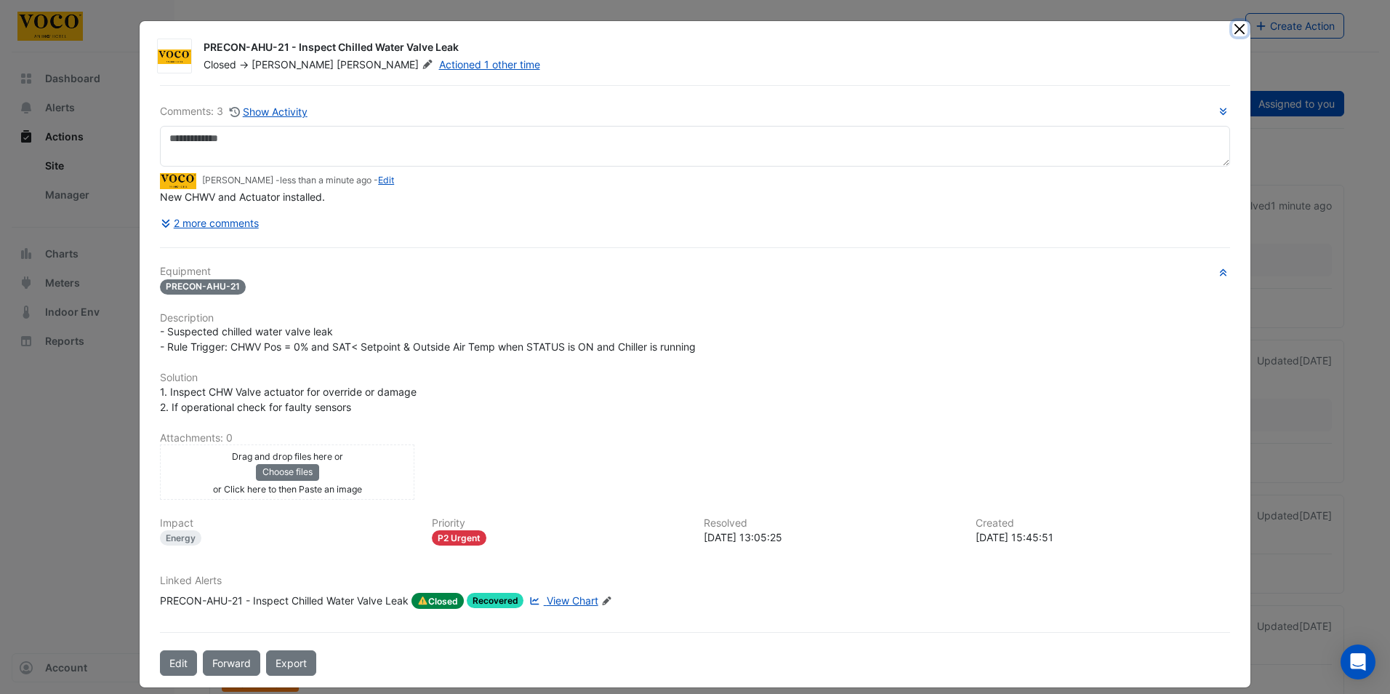
click at [1238, 28] on button "Close" at bounding box center [1239, 28] width 15 height 15
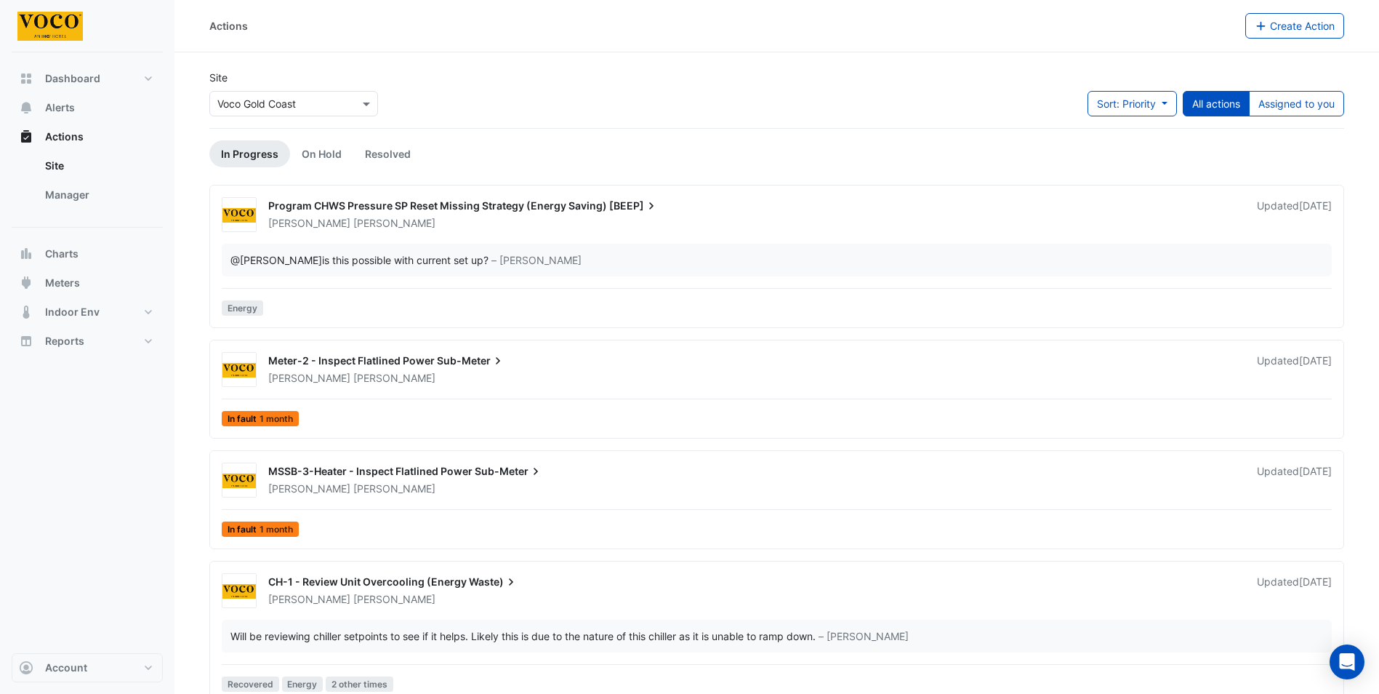
click at [691, 219] on div "Adam Doyle" at bounding box center [754, 223] width 974 height 15
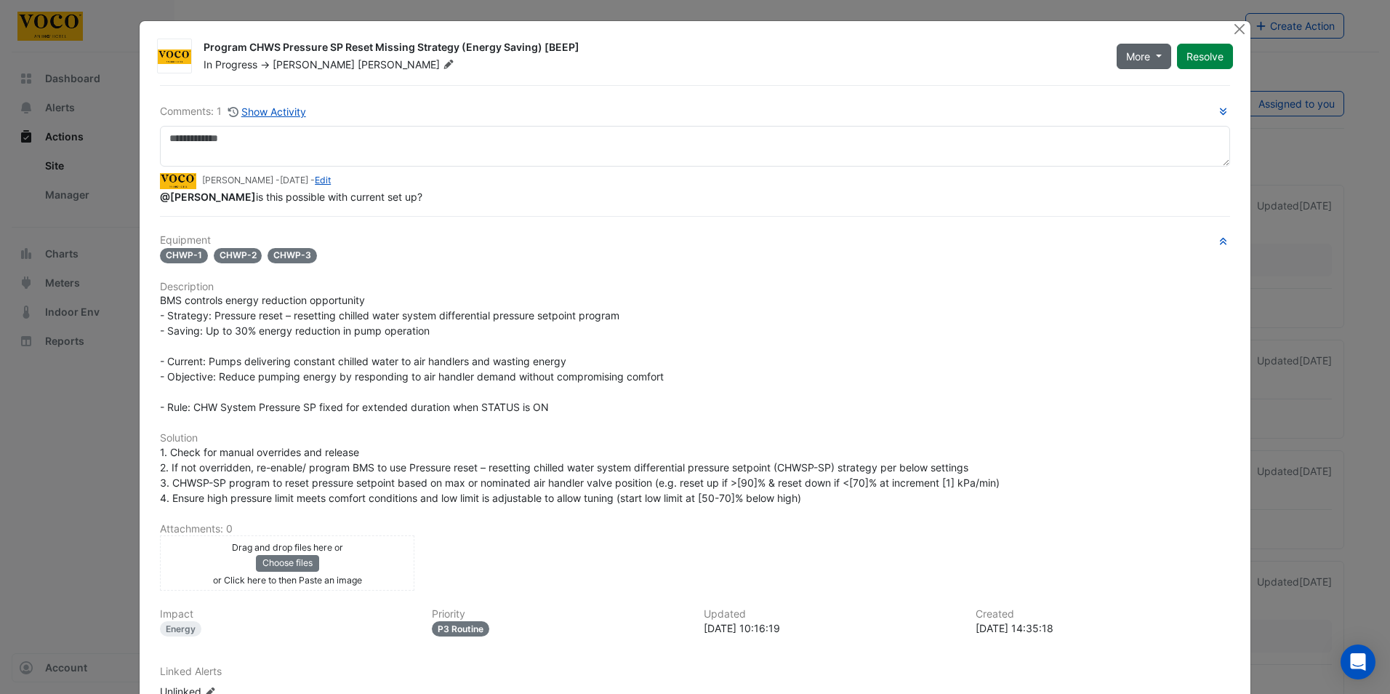
click at [1147, 54] on button "More" at bounding box center [1144, 56] width 55 height 25
click at [1036, 65] on div "In Progress -> Adam Doyle" at bounding box center [651, 64] width 899 height 15
click at [1237, 27] on button "Close" at bounding box center [1239, 28] width 15 height 15
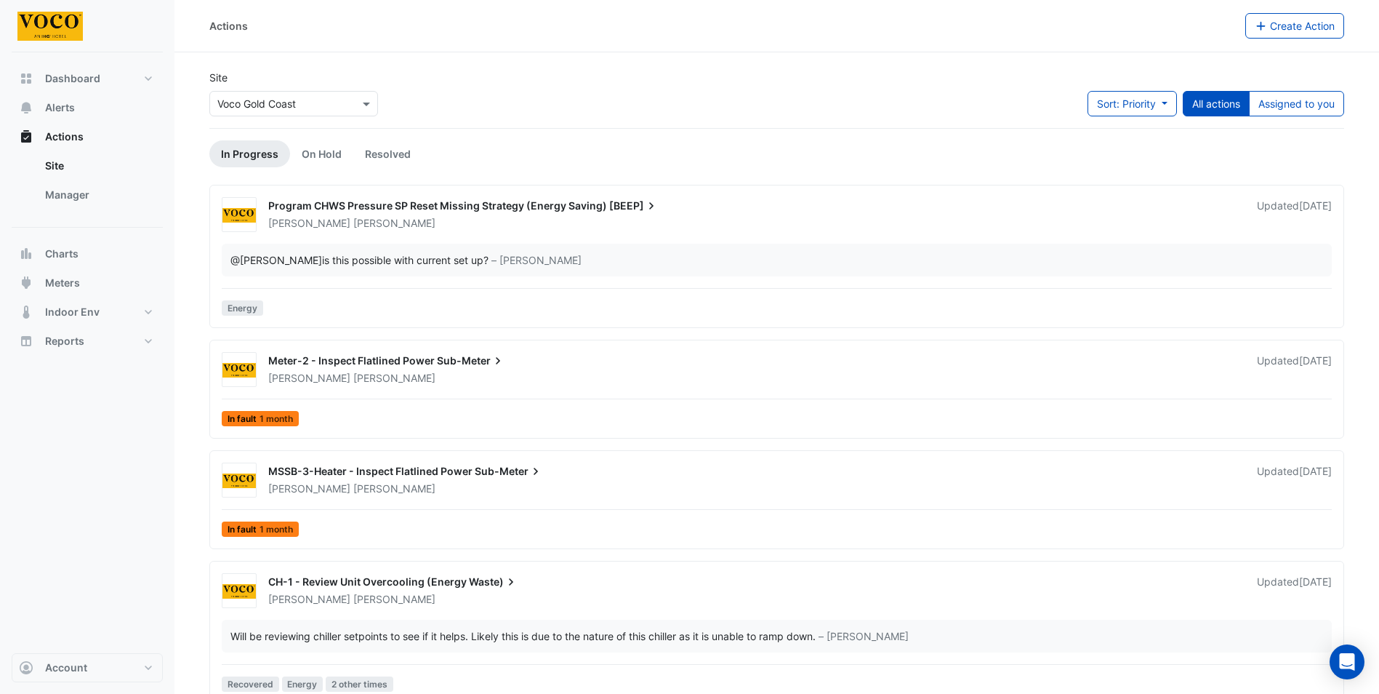
click at [524, 363] on div "Meter-2 - Inspect Flatlined Power Sub-Meter" at bounding box center [753, 361] width 971 height 17
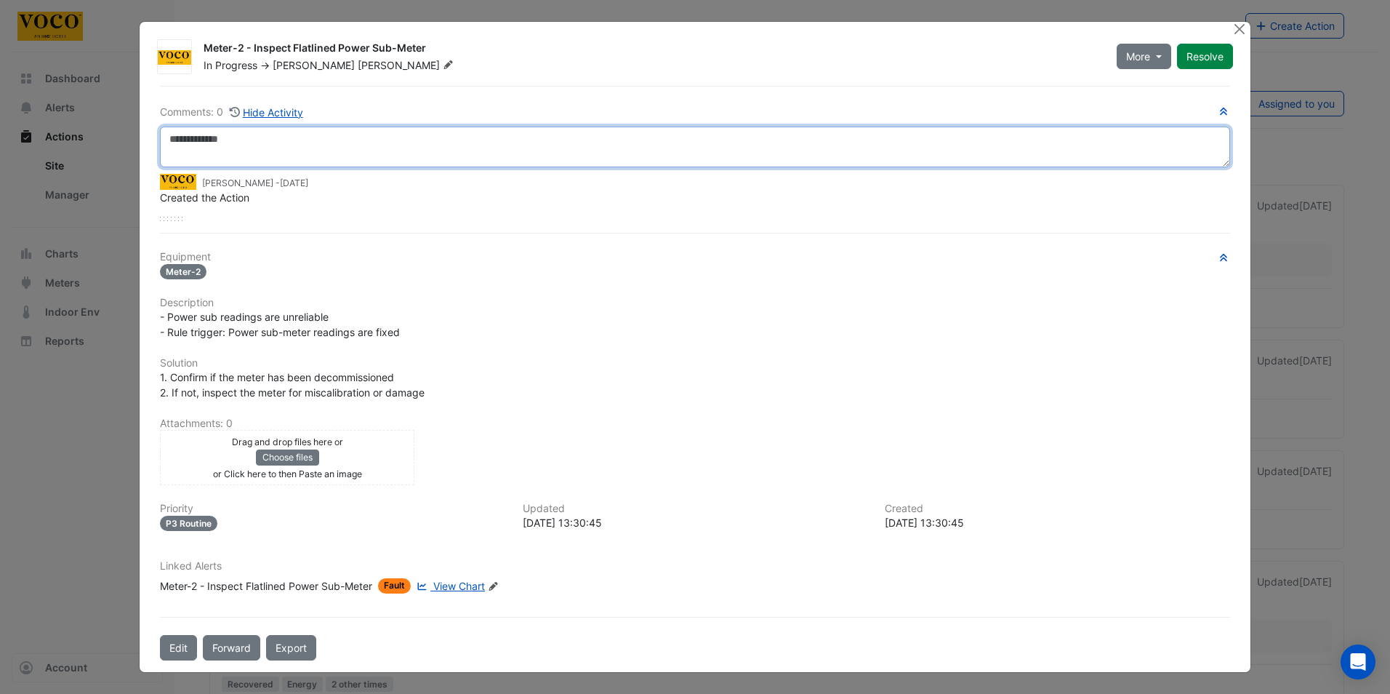
click at [217, 140] on textarea at bounding box center [695, 147] width 1070 height 41
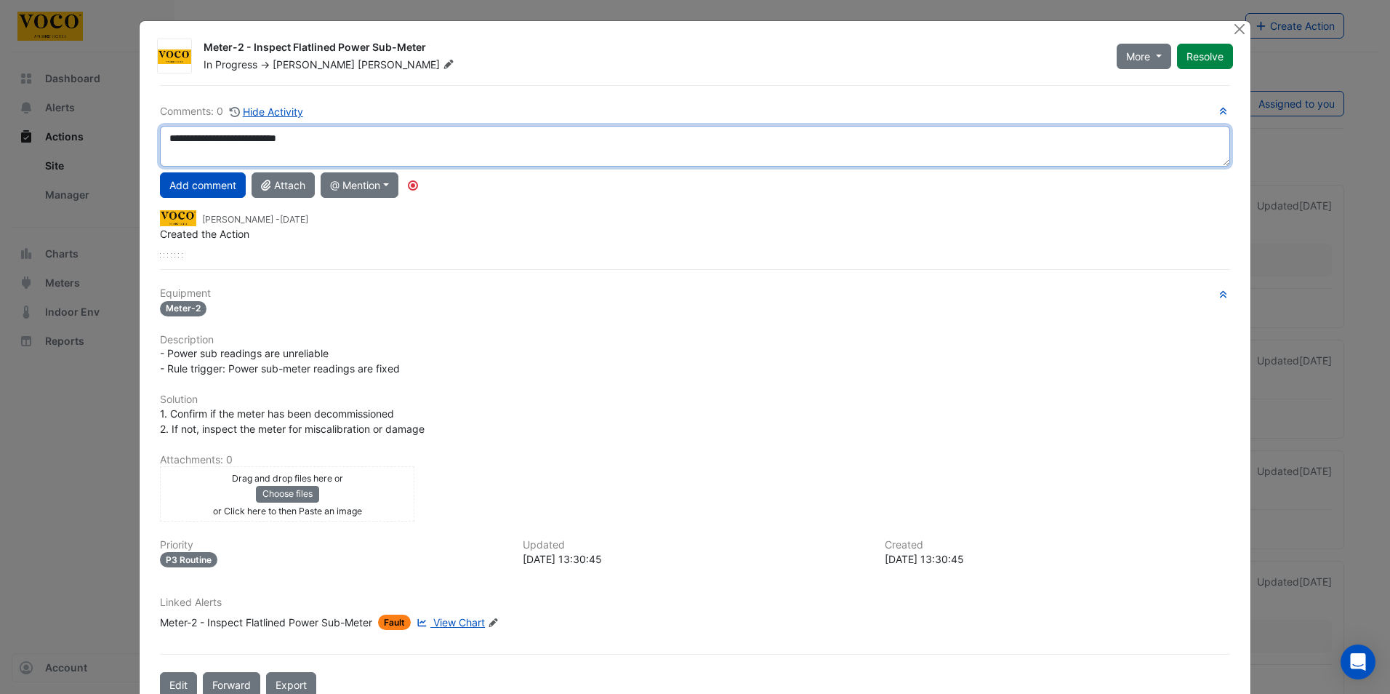
drag, startPoint x: 318, startPoint y: 138, endPoint x: 161, endPoint y: 139, distance: 156.3
click at [161, 139] on textarea "**********" at bounding box center [695, 146] width 1070 height 41
type textarea "**********"
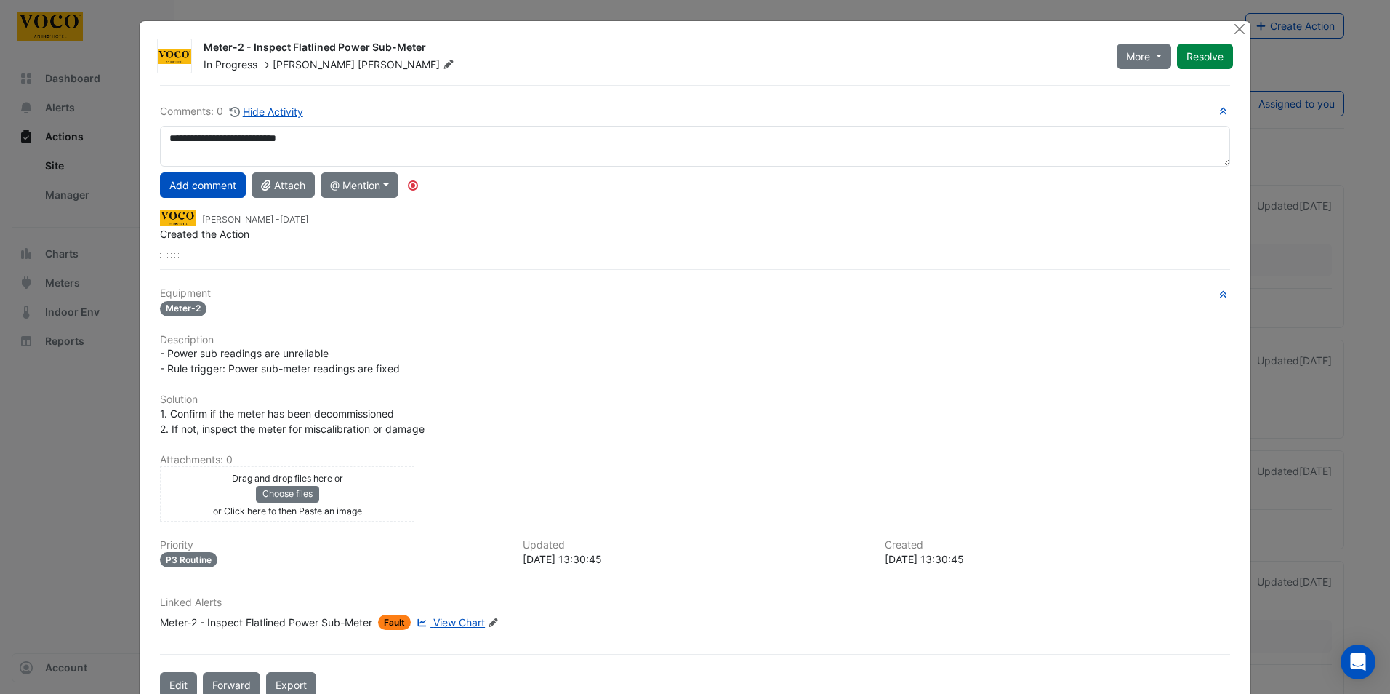
click at [552, 169] on div "**********" at bounding box center [695, 180] width 1070 height 154
click at [178, 183] on button "Add comment" at bounding box center [203, 184] width 86 height 25
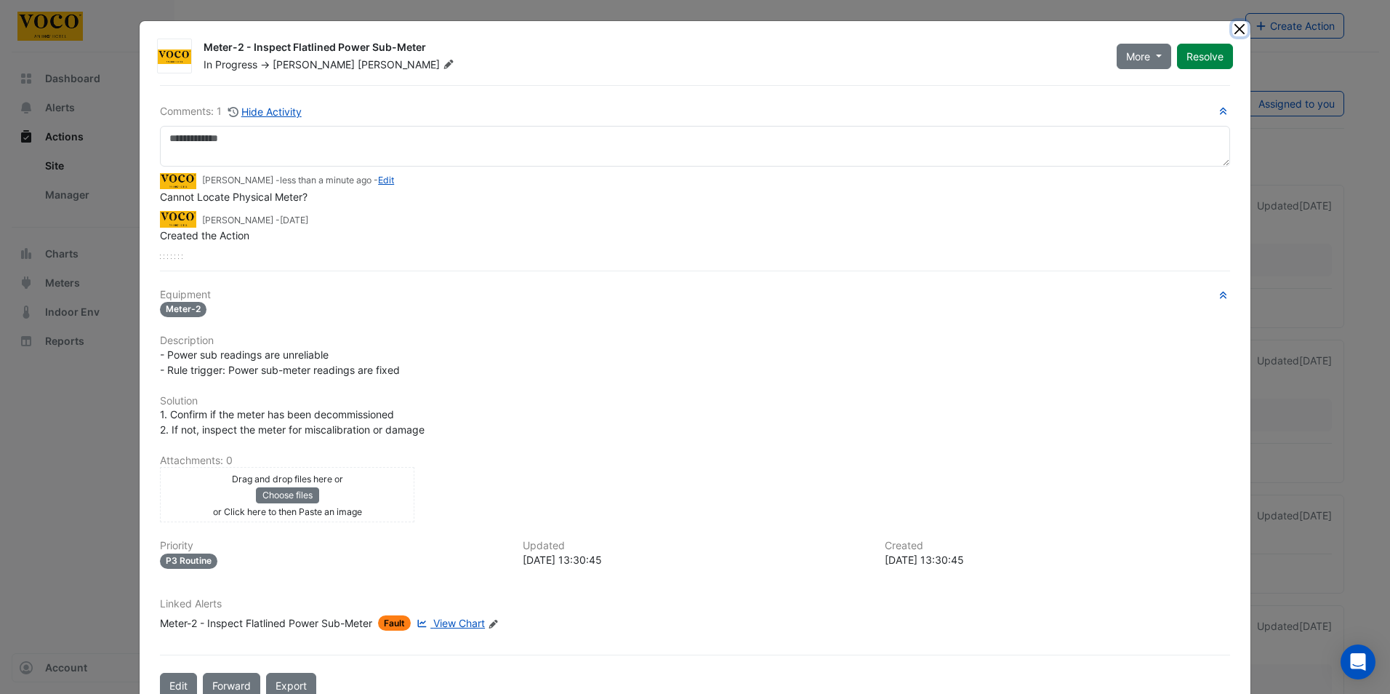
click at [1235, 25] on button "Close" at bounding box center [1239, 28] width 15 height 15
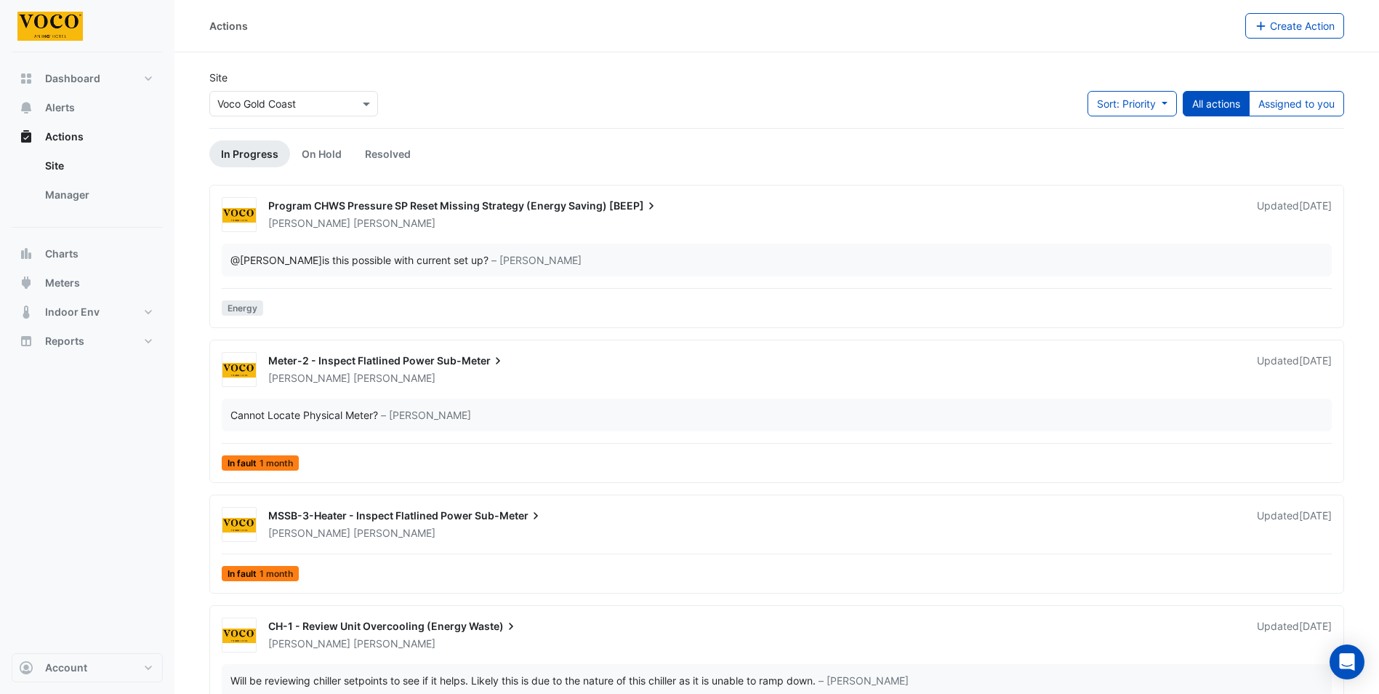
click at [500, 366] on icon at bounding box center [498, 360] width 15 height 15
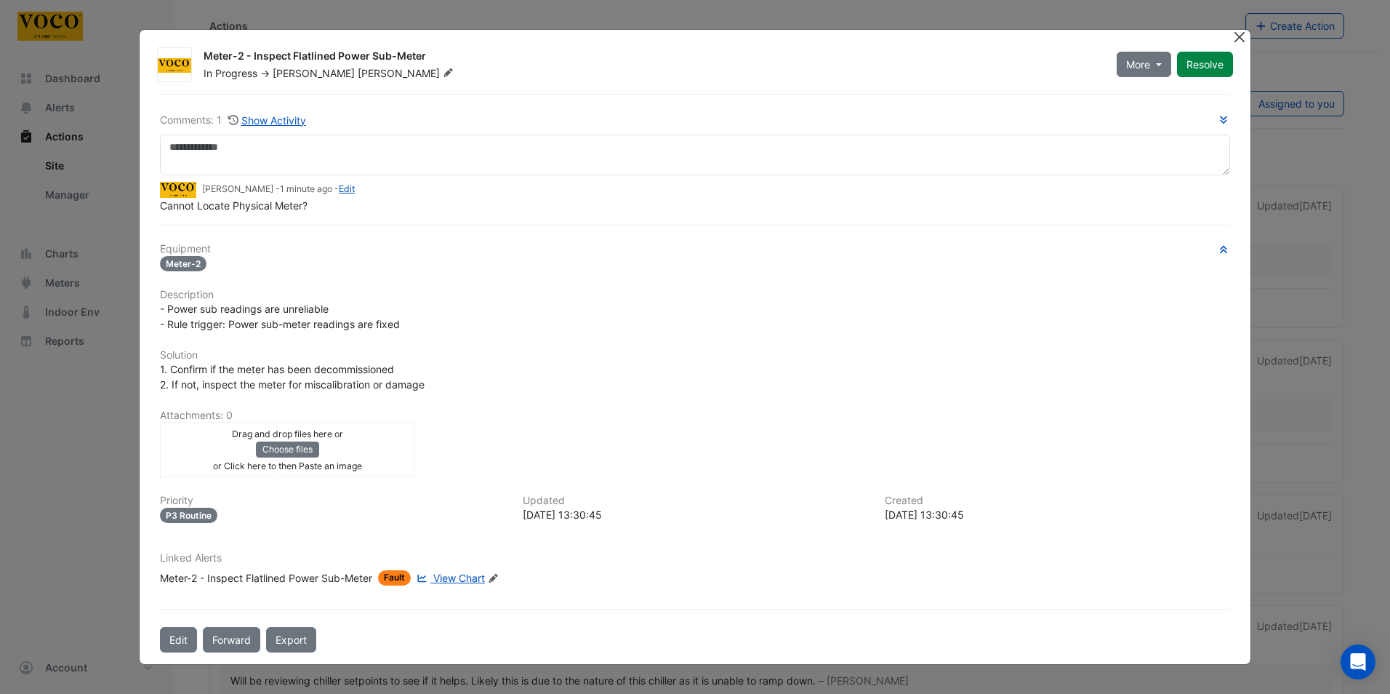
click at [1246, 34] on button "Close" at bounding box center [1239, 37] width 15 height 15
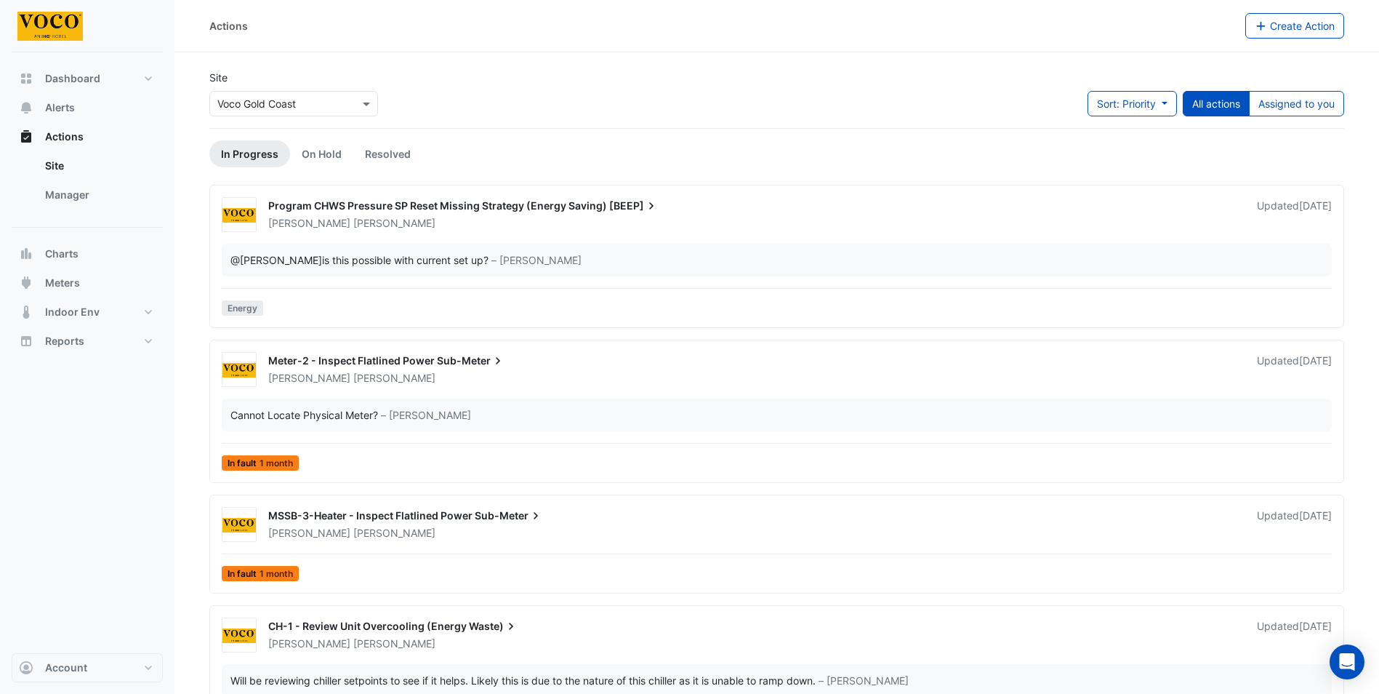
click at [362, 528] on div "Adam Doyle" at bounding box center [754, 533] width 974 height 15
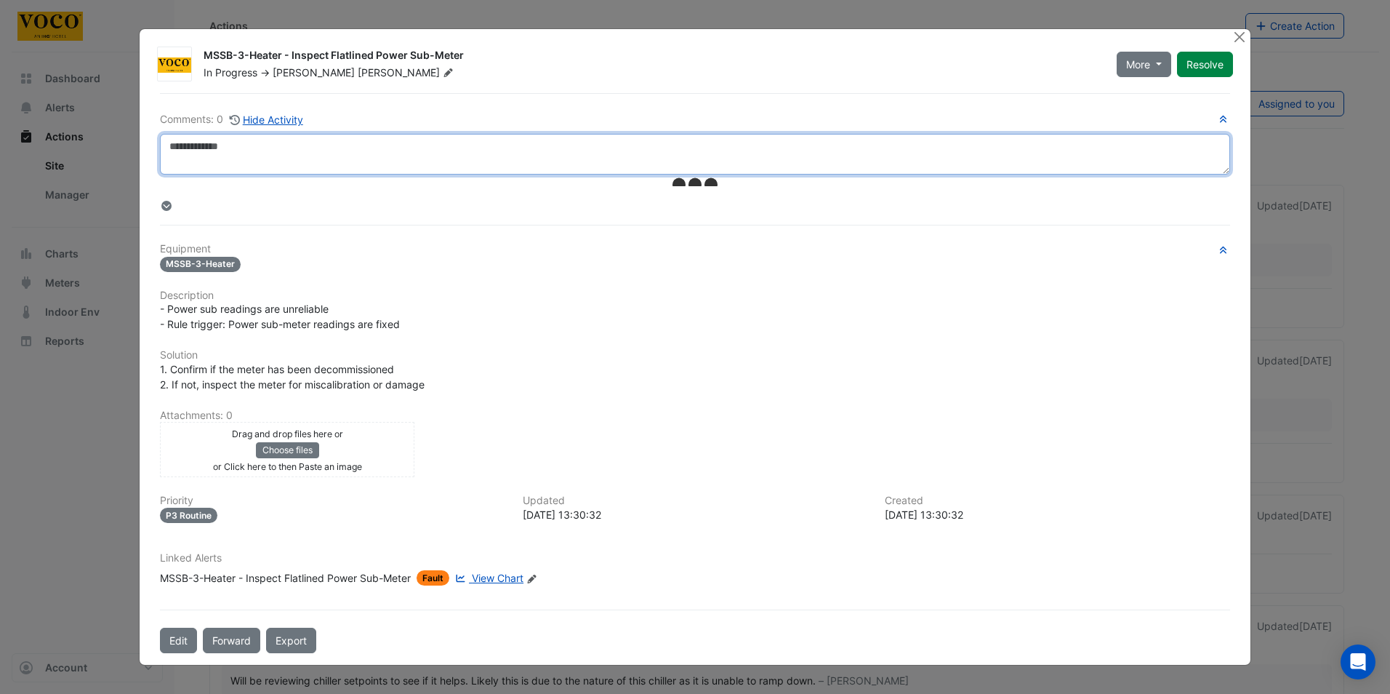
click at [246, 141] on textarea at bounding box center [695, 154] width 1070 height 41
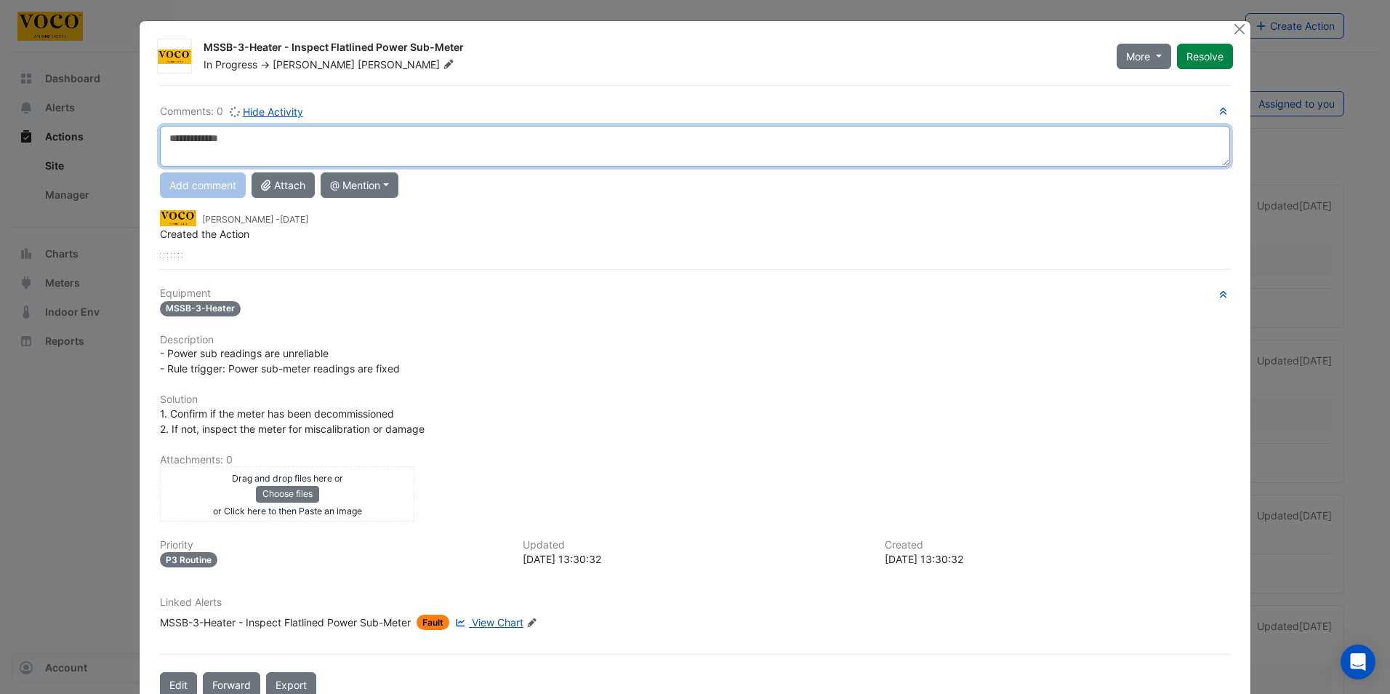
paste textarea "**********"
type textarea "**********"
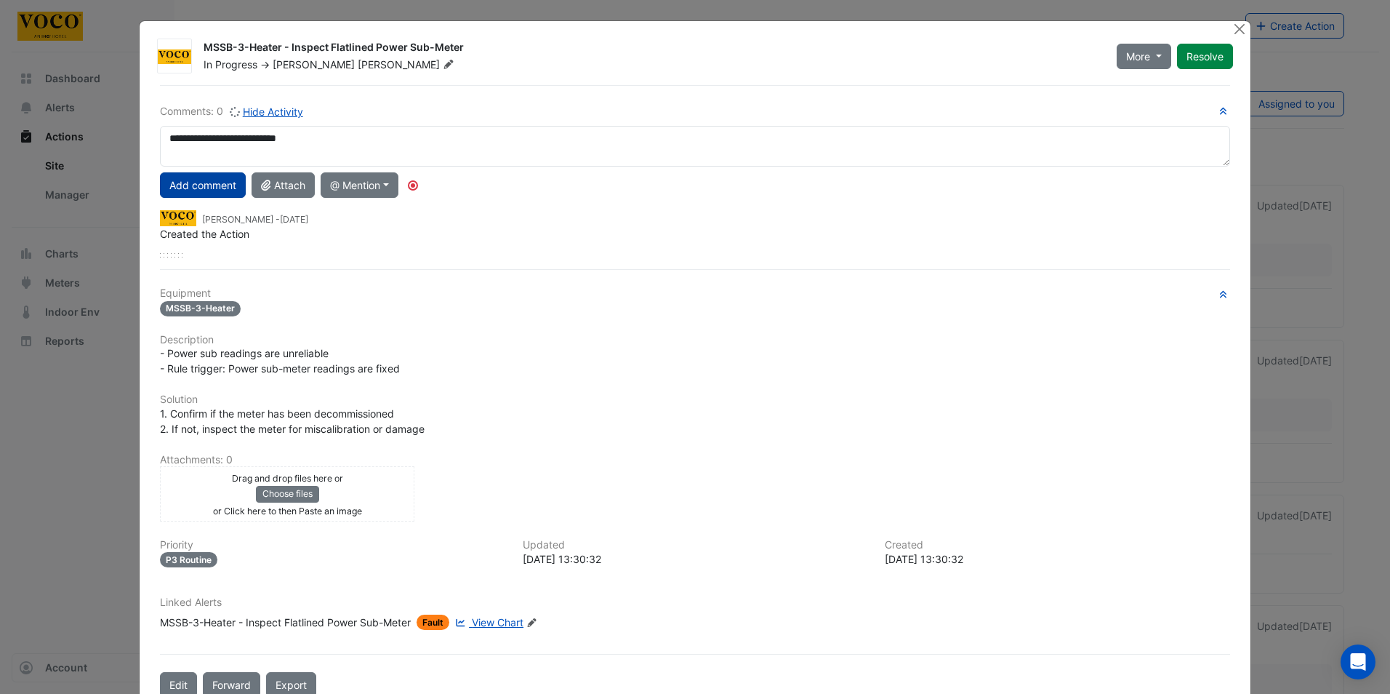
click at [214, 182] on button "Add comment" at bounding box center [203, 184] width 86 height 25
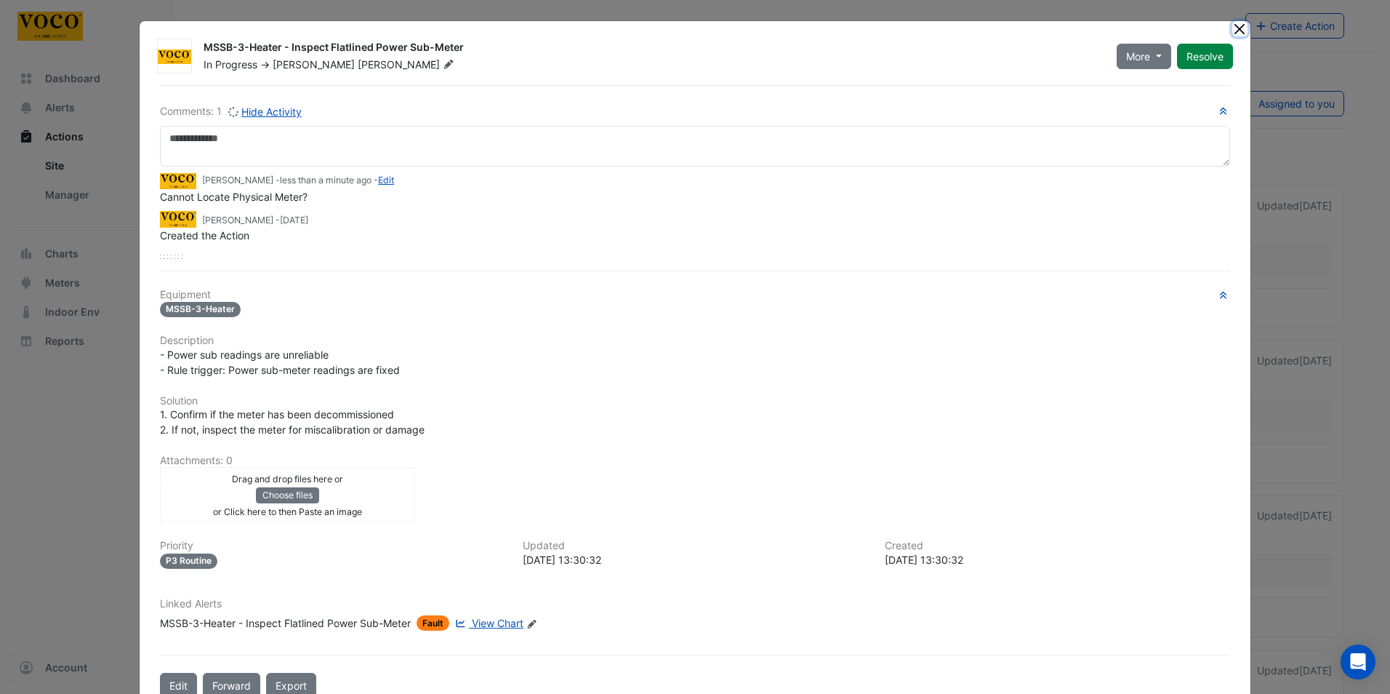
click at [1232, 29] on button "Close" at bounding box center [1239, 28] width 15 height 15
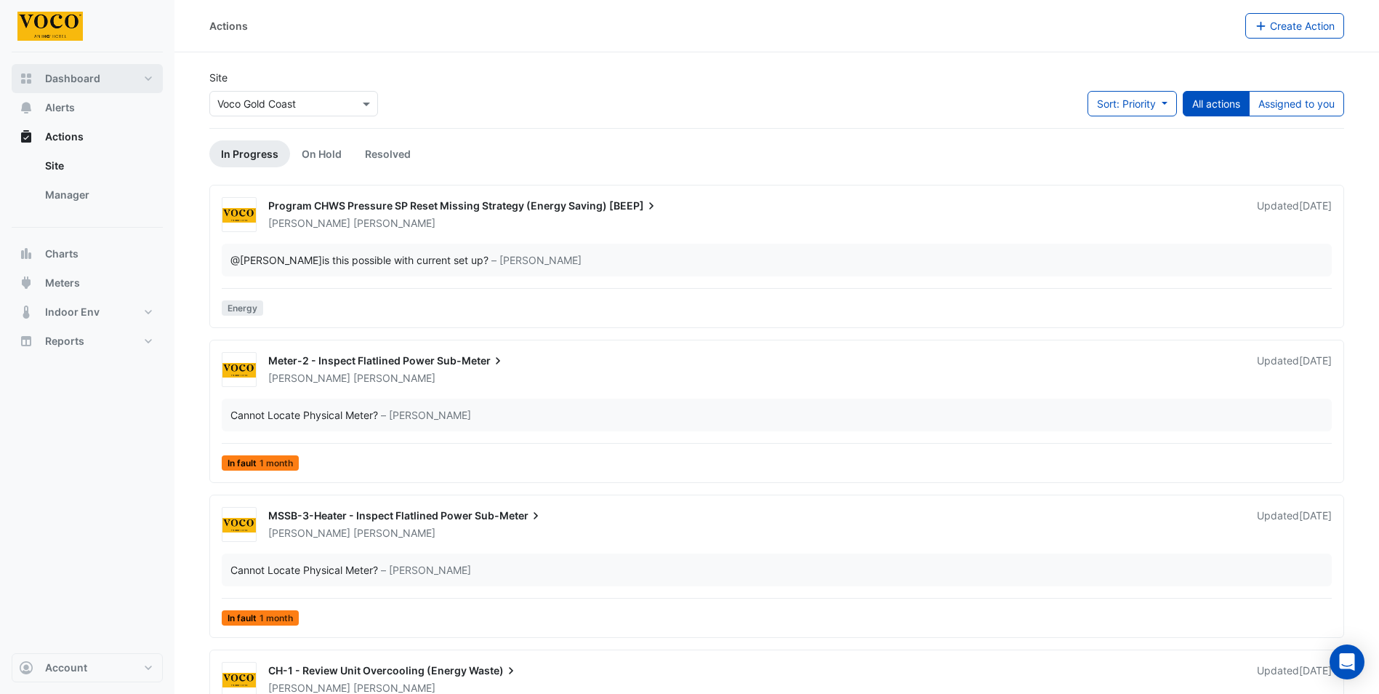
click at [78, 76] on span "Dashboard" at bounding box center [72, 78] width 55 height 15
select select "***"
